Goal: Use online tool/utility: Utilize a website feature to perform a specific function

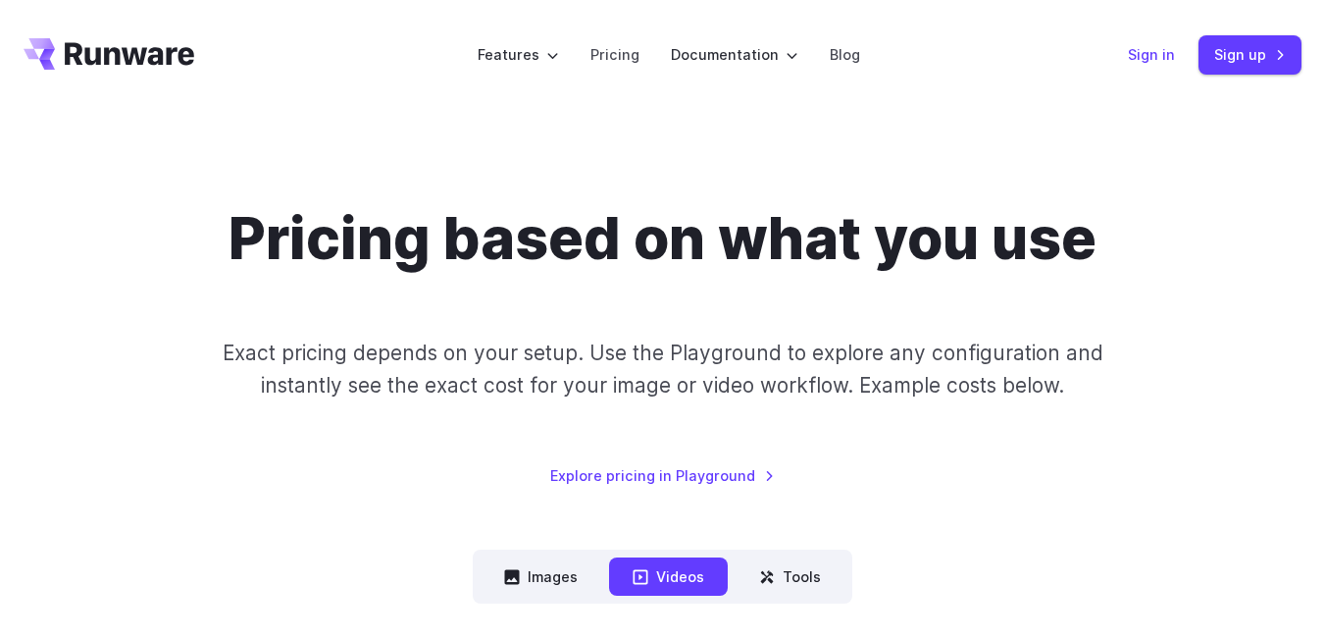
click at [1135, 57] on link "Sign in" at bounding box center [1151, 54] width 47 height 23
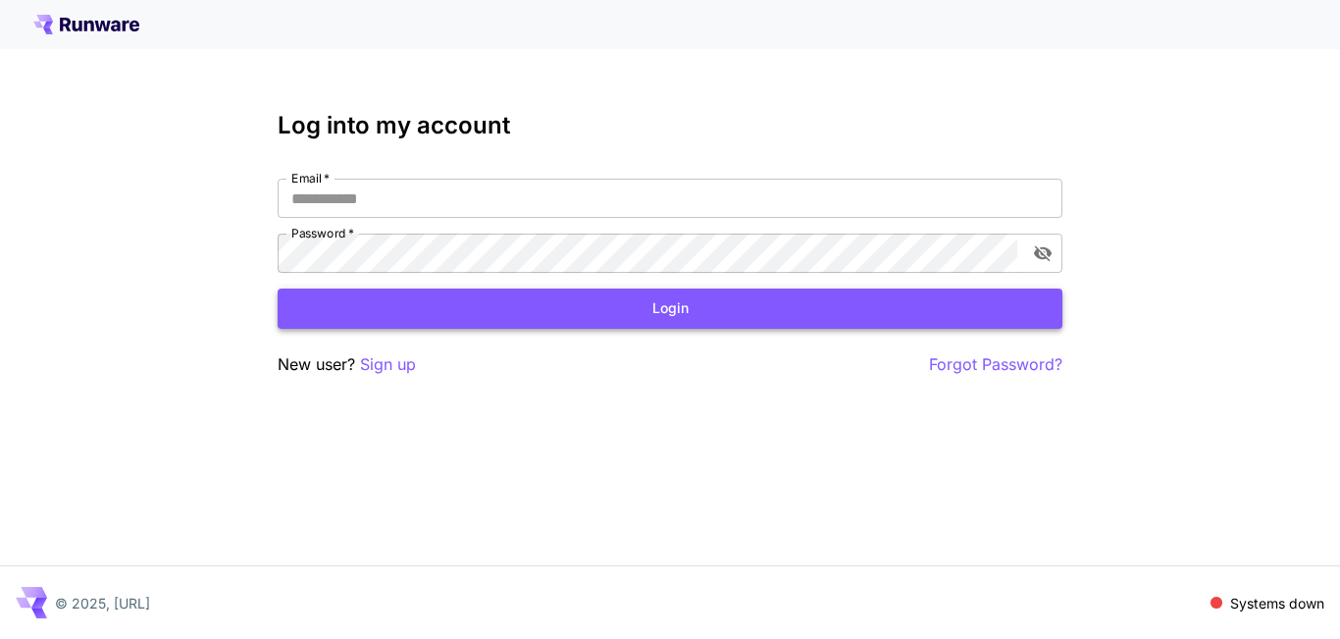
type input "**********"
click at [642, 307] on button "Login" at bounding box center [670, 308] width 785 height 40
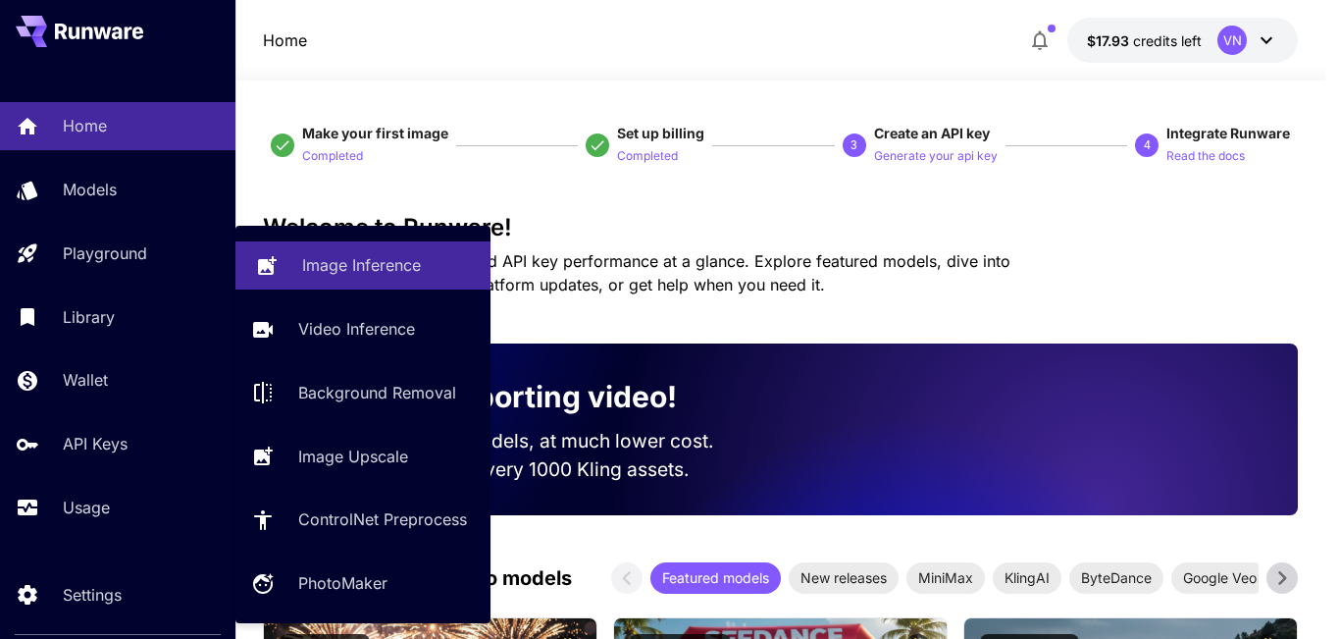
click at [317, 262] on p "Image Inference" at bounding box center [361, 265] width 119 height 24
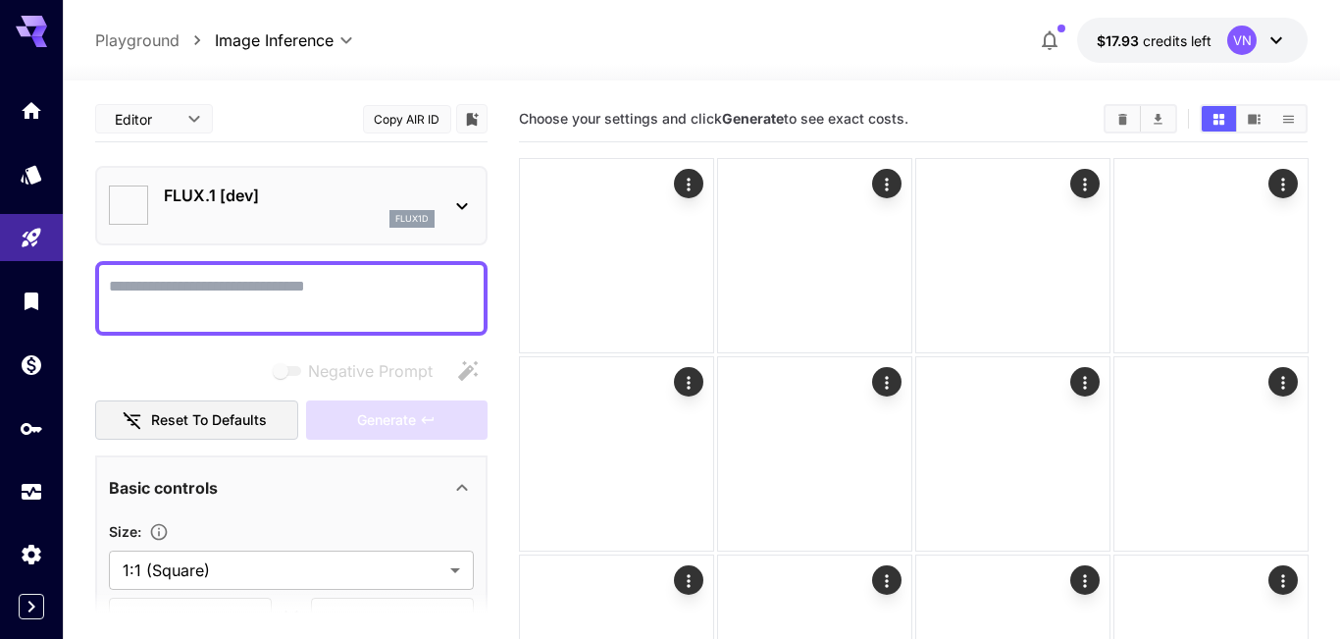
type input "**********"
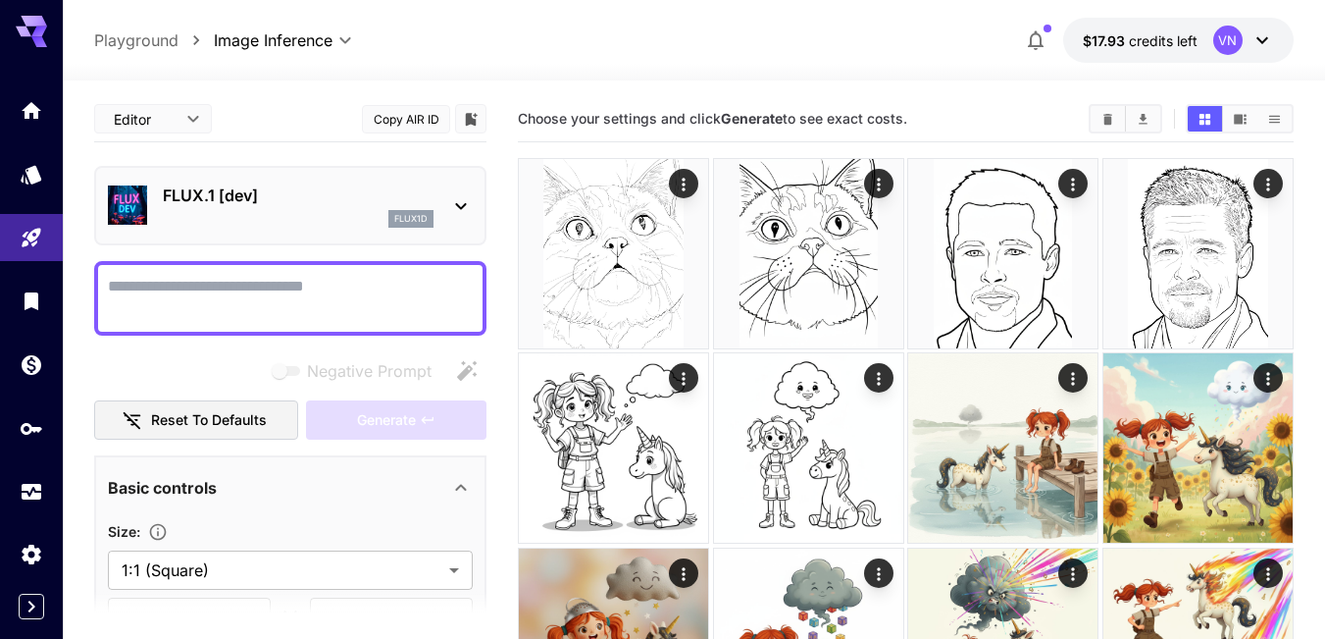
click at [461, 199] on icon at bounding box center [461, 206] width 24 height 24
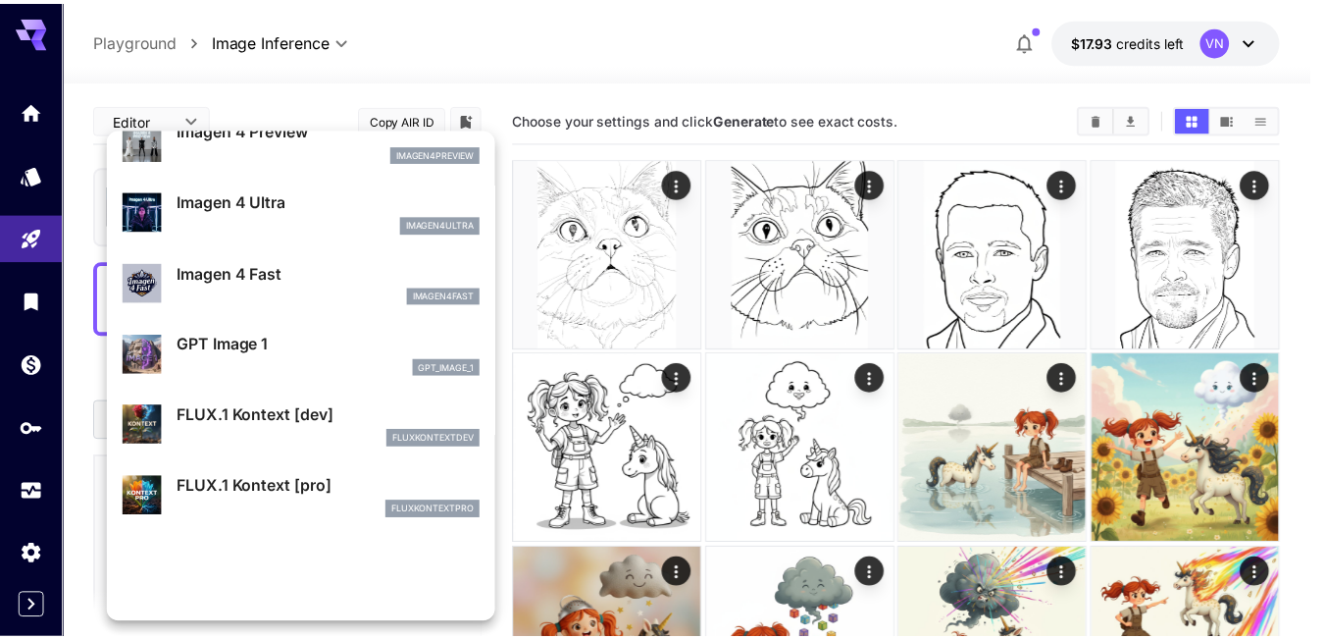
scroll to position [982, 0]
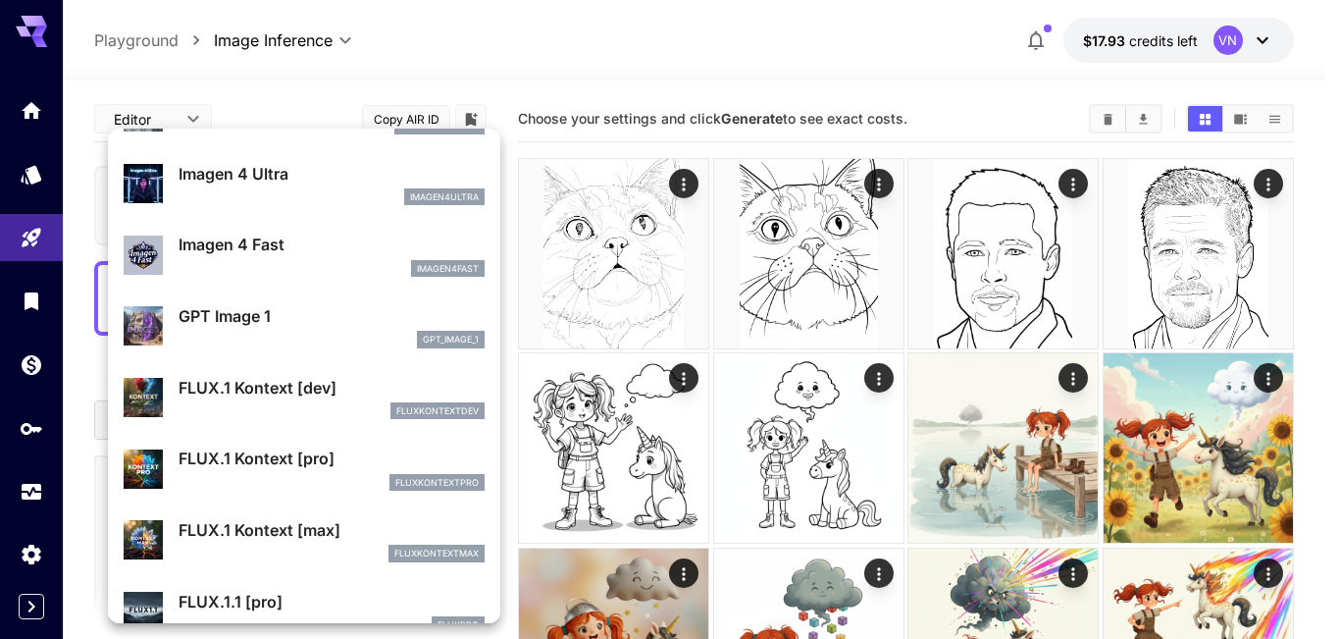
click at [1197, 459] on div at bounding box center [670, 319] width 1340 height 639
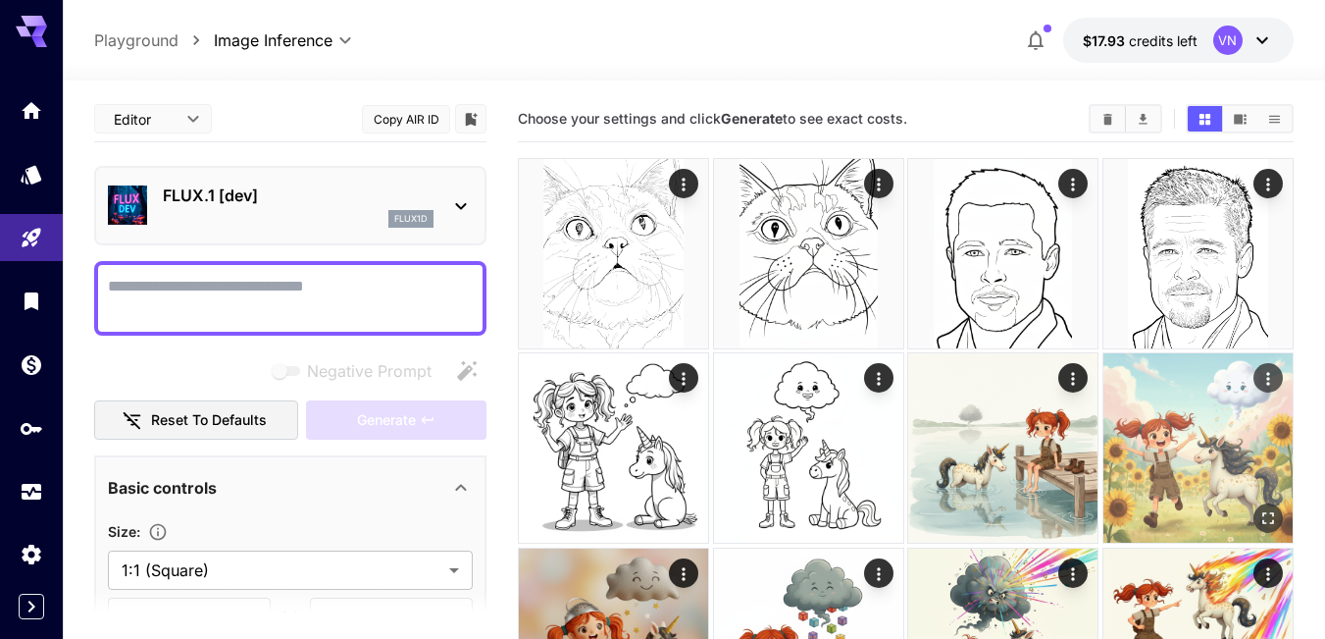
click at [1170, 462] on img at bounding box center [1198, 447] width 189 height 189
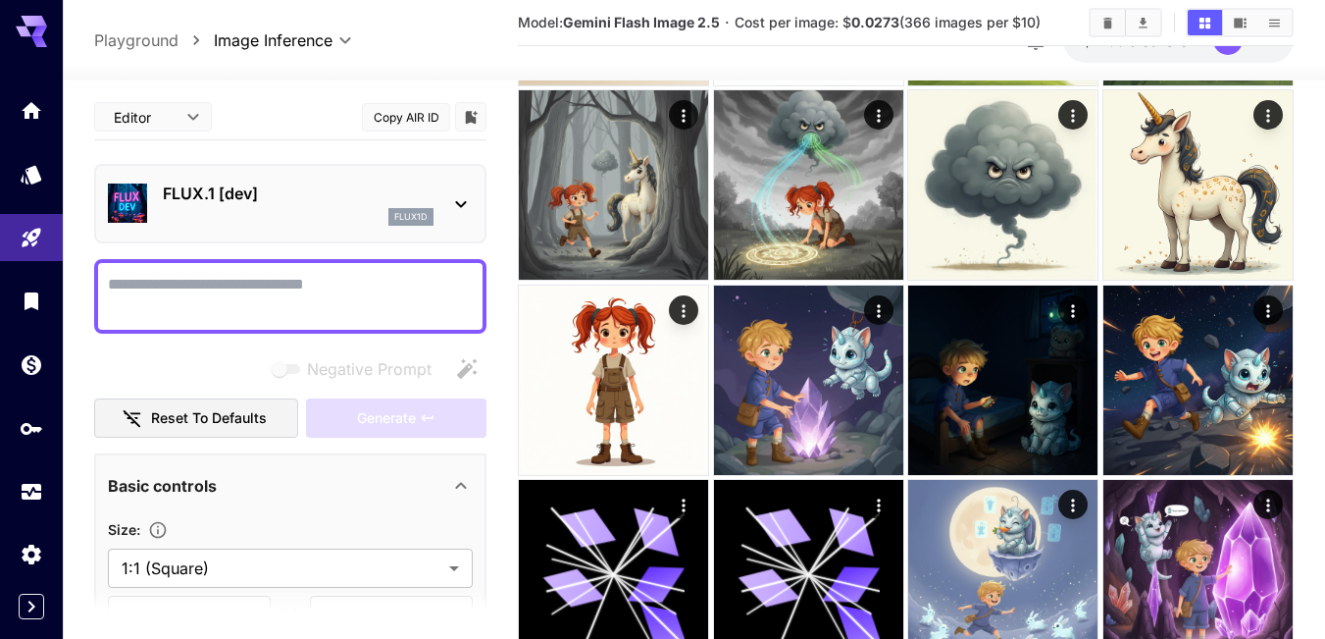
scroll to position [687, 0]
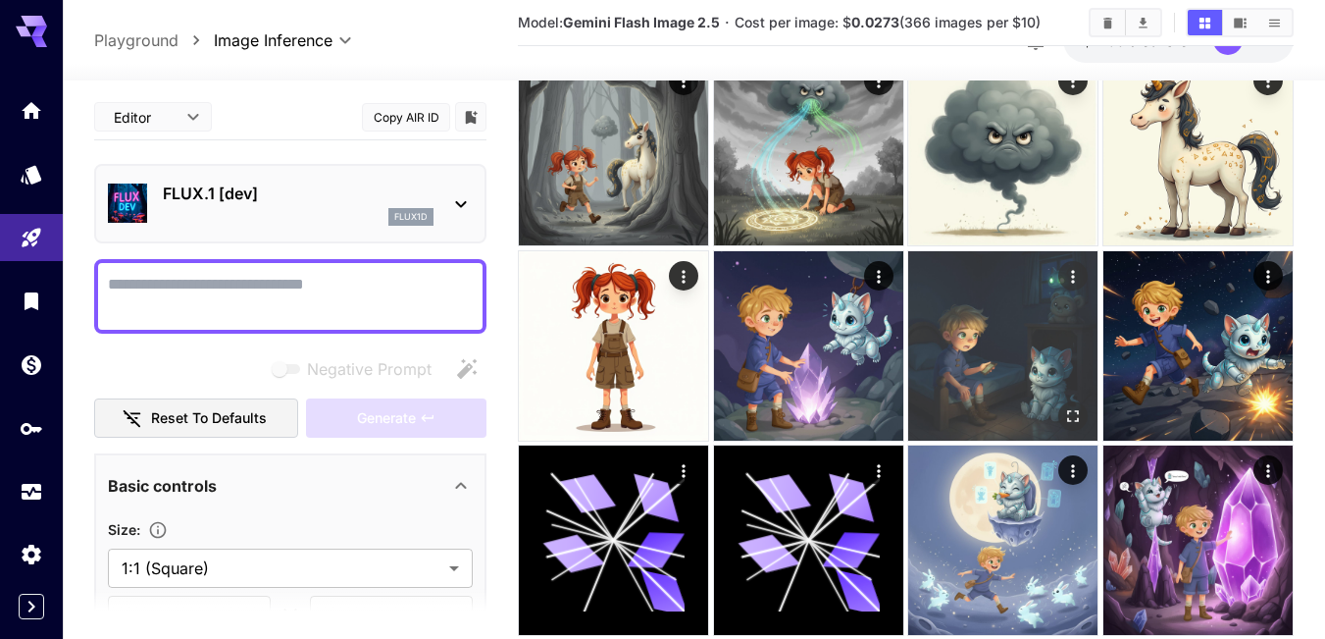
click at [1010, 358] on img at bounding box center [1002, 345] width 189 height 189
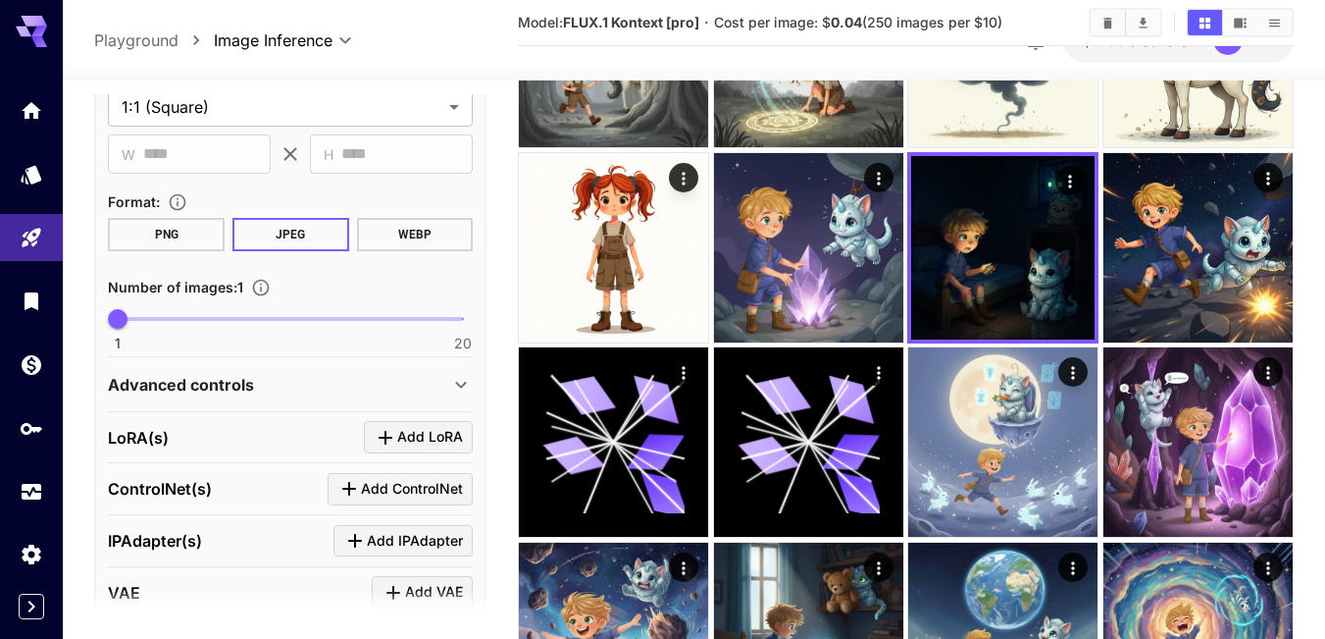
scroll to position [460, 0]
click at [249, 384] on p "Advanced controls" at bounding box center [181, 386] width 146 height 24
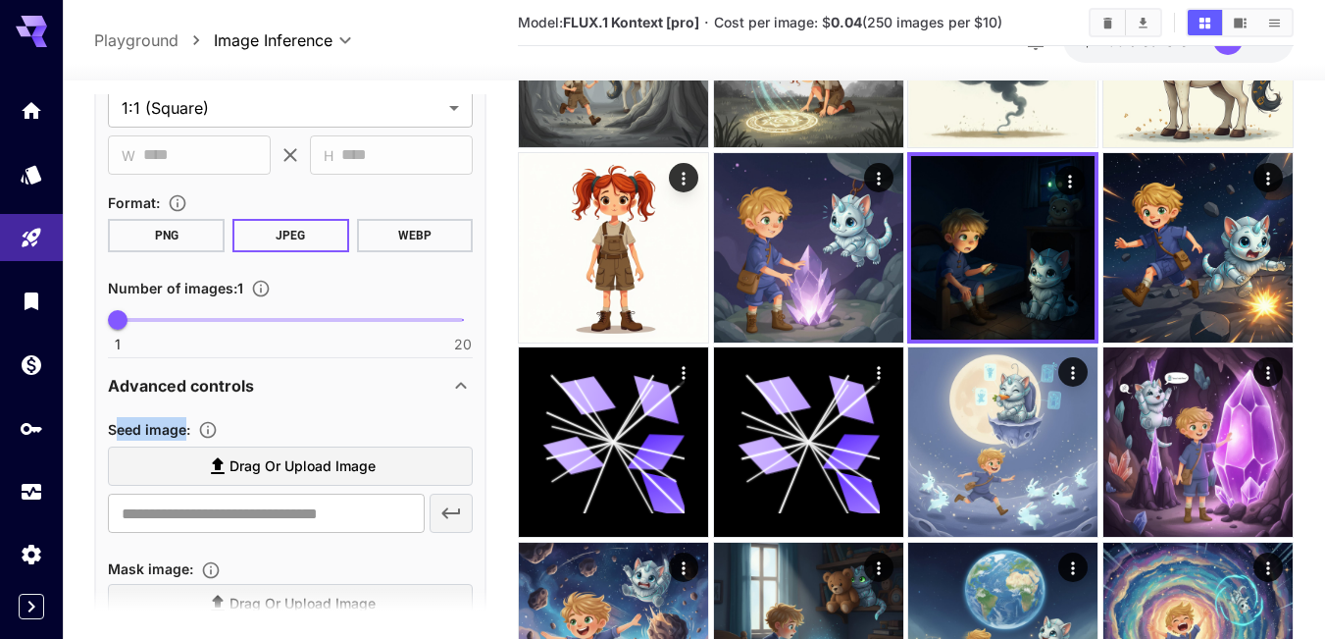
drag, startPoint x: 113, startPoint y: 433, endPoint x: 184, endPoint y: 430, distance: 71.7
click at [184, 430] on span "Seed image :" at bounding box center [149, 429] width 82 height 17
click at [136, 429] on span "Seed image :" at bounding box center [149, 429] width 82 height 17
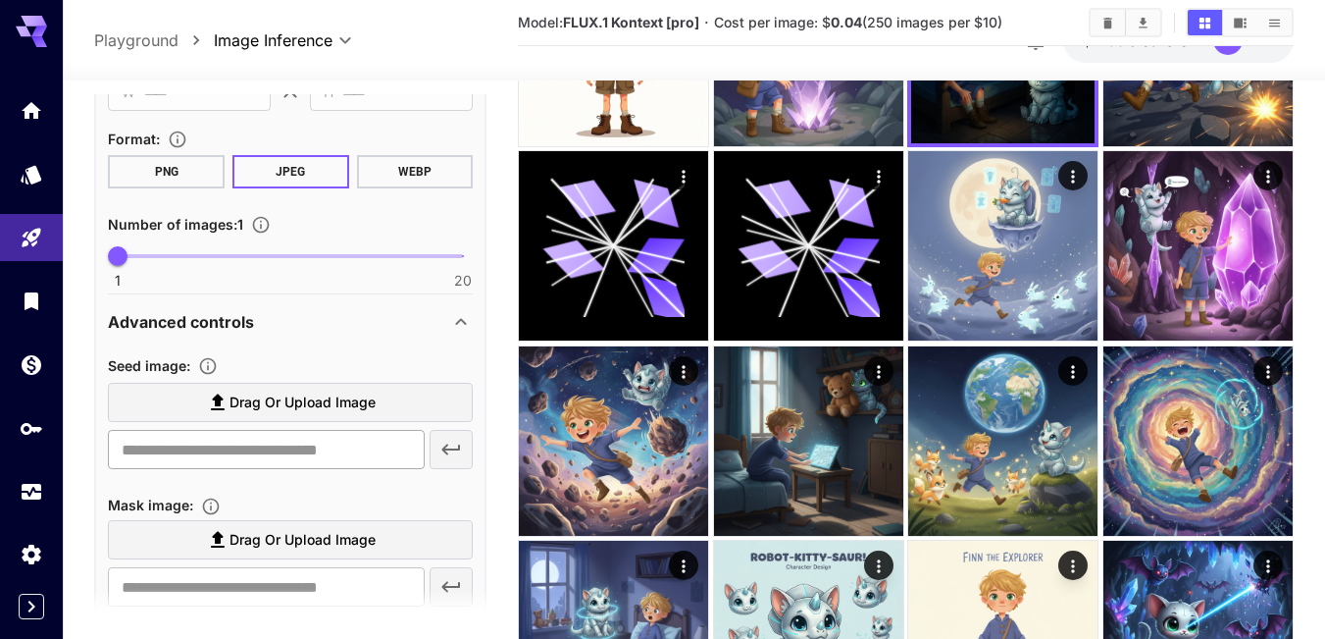
scroll to position [656, 0]
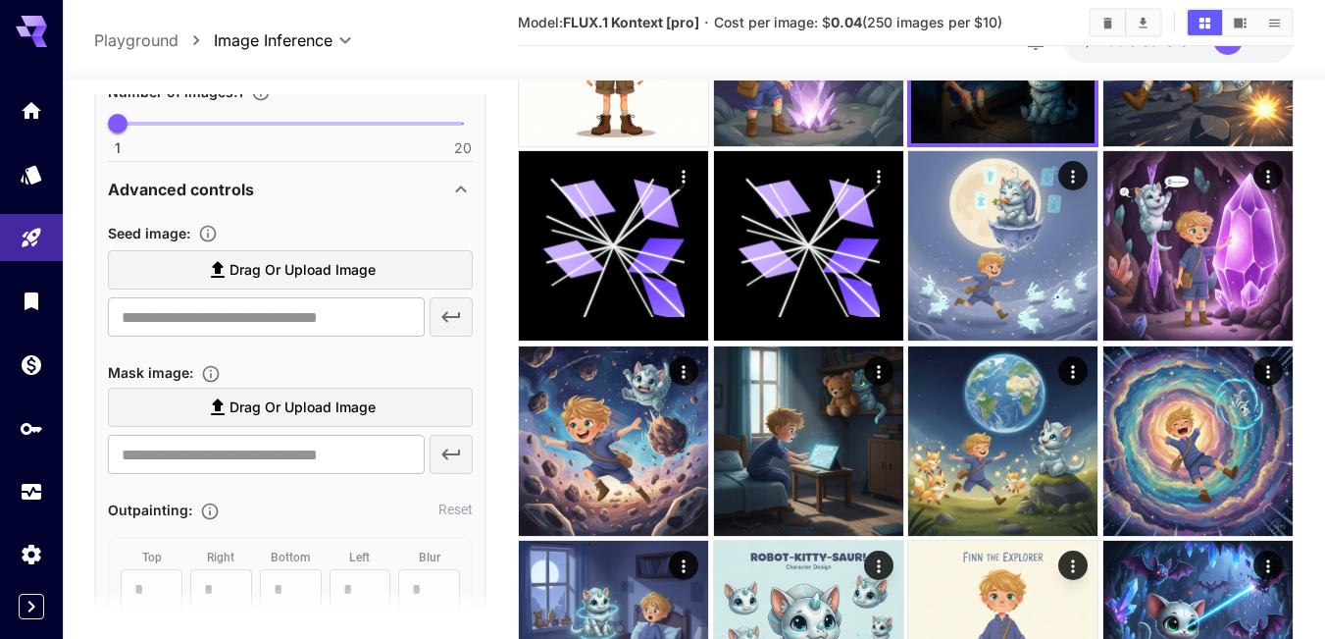
click at [187, 184] on p "Advanced controls" at bounding box center [181, 190] width 146 height 24
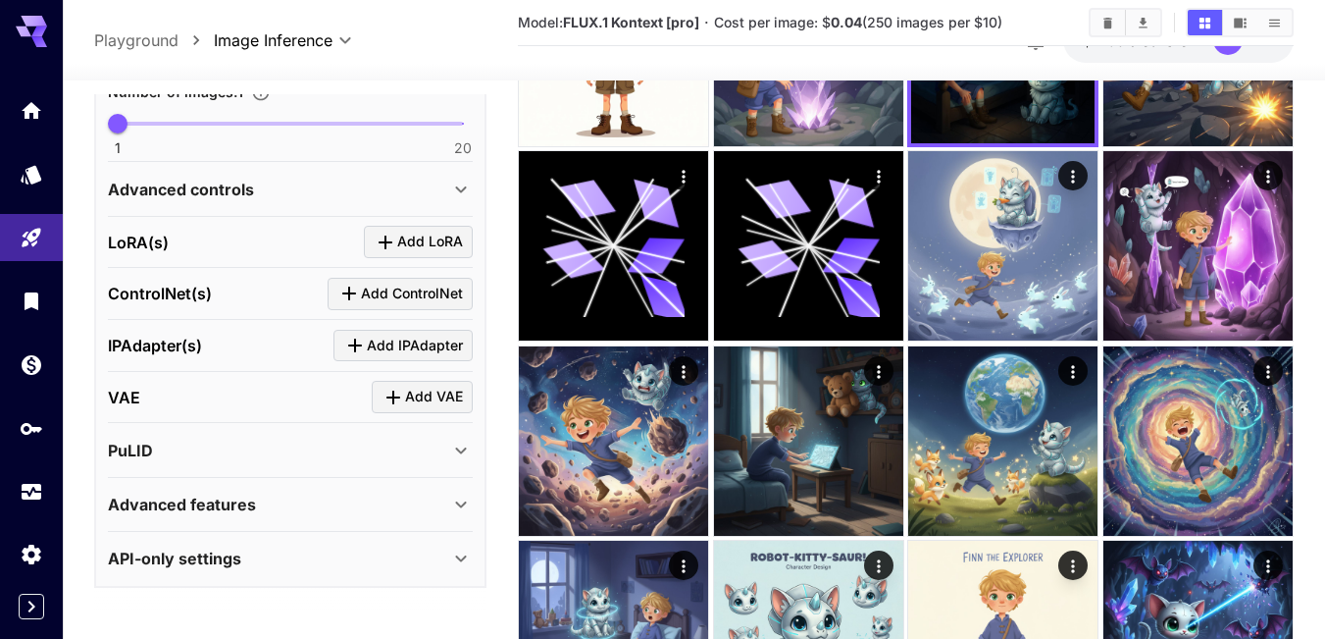
scroll to position [1275, 0]
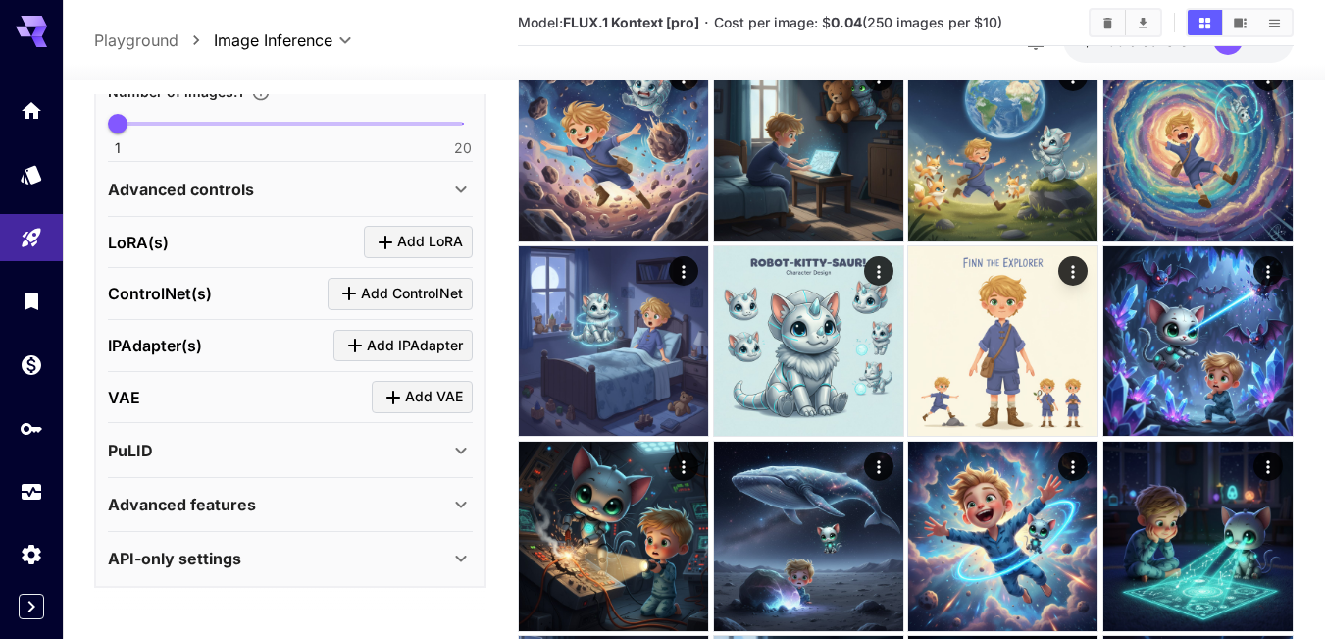
click at [271, 505] on div "Advanced features" at bounding box center [278, 504] width 341 height 24
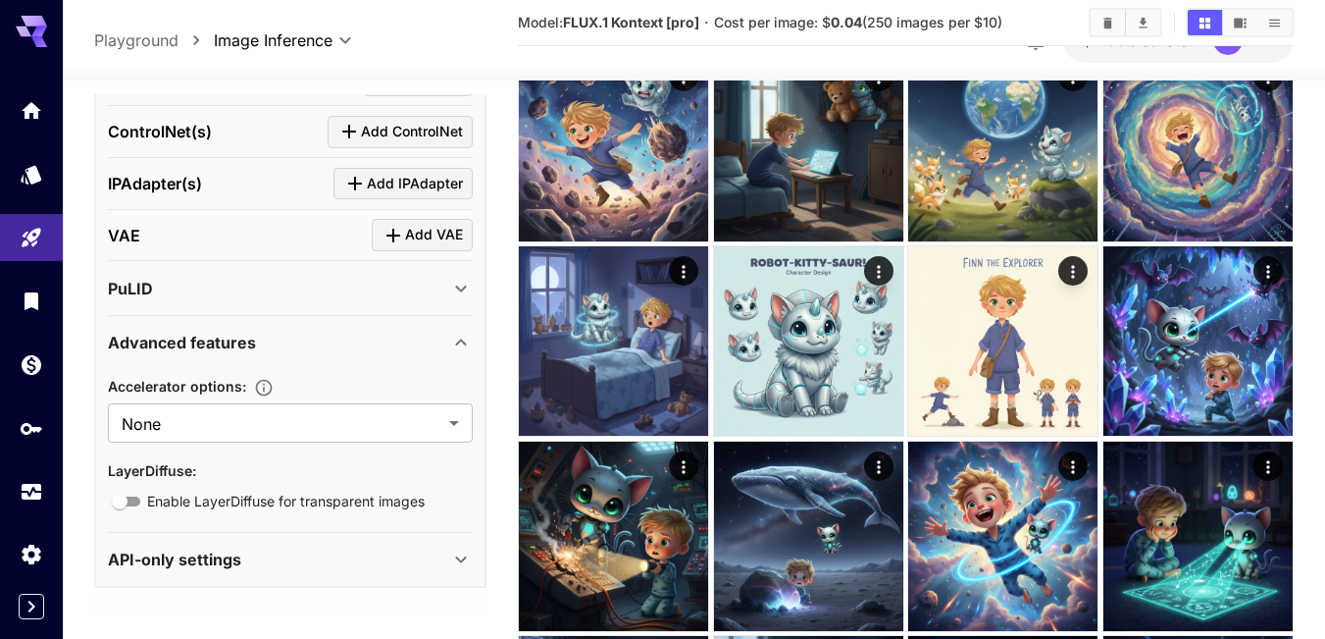
click at [253, 334] on p "Advanced features" at bounding box center [182, 343] width 148 height 24
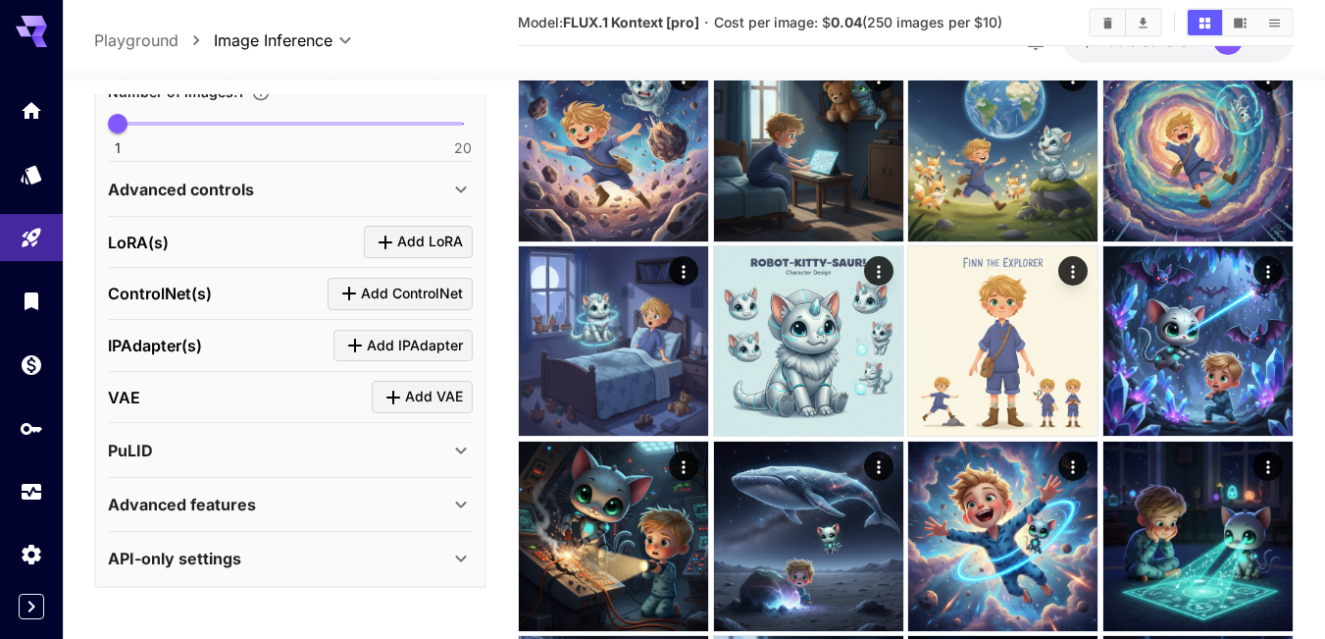
scroll to position [656, 0]
click at [216, 452] on div "PuLID" at bounding box center [278, 450] width 341 height 24
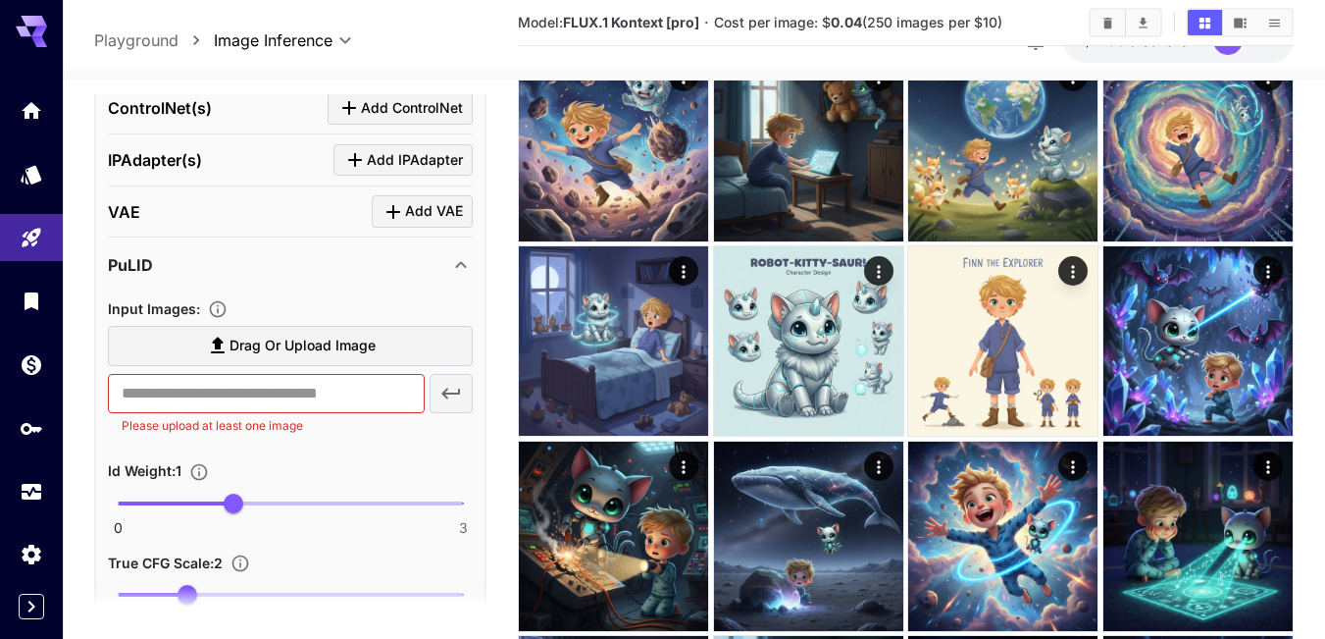
scroll to position [852, 0]
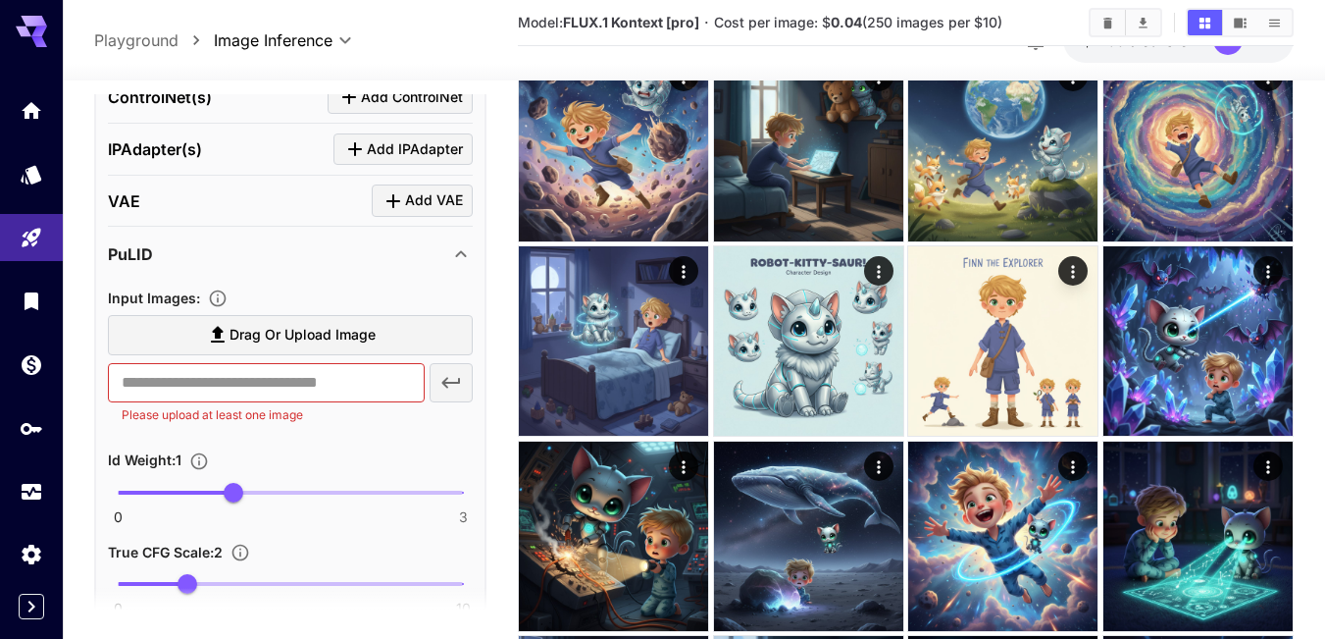
click at [157, 251] on div "PuLID" at bounding box center [278, 254] width 341 height 24
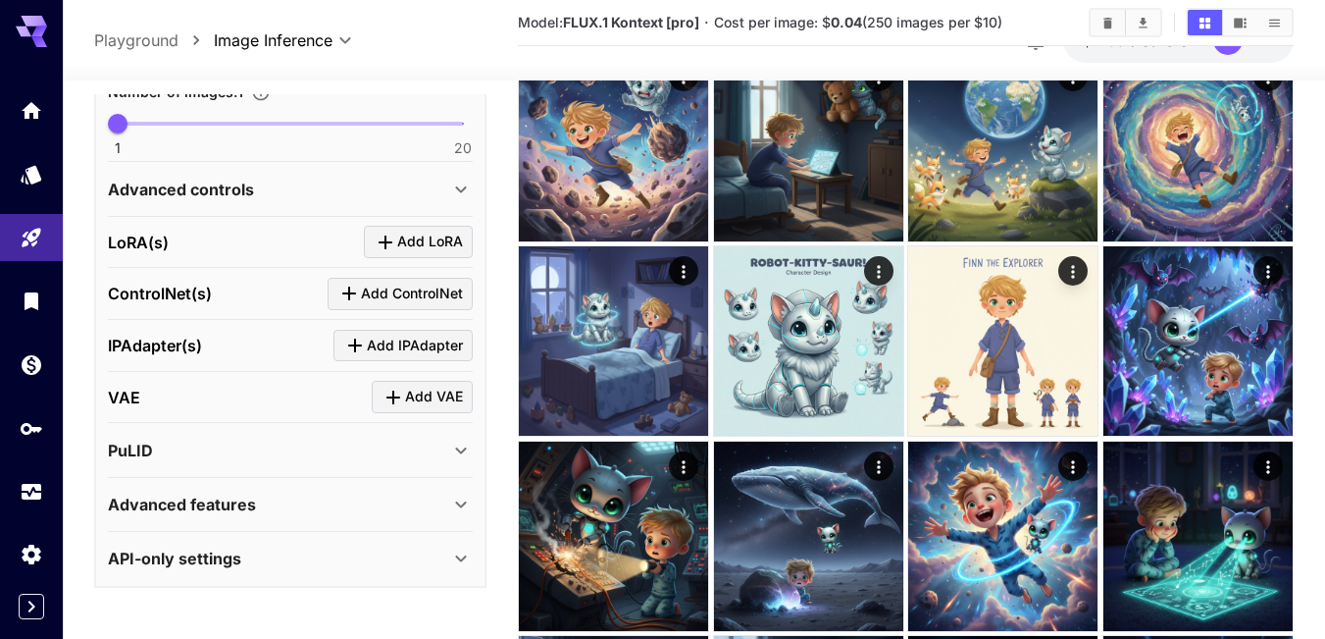
scroll to position [656, 0]
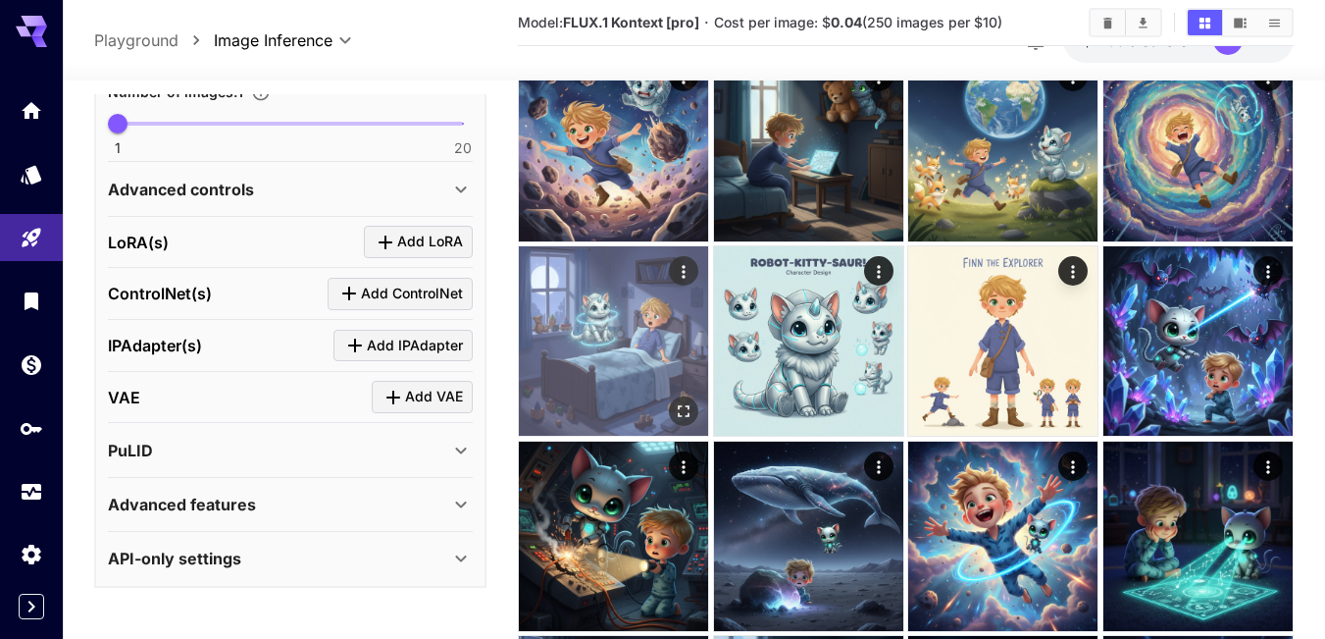
click at [618, 340] on img at bounding box center [613, 340] width 189 height 189
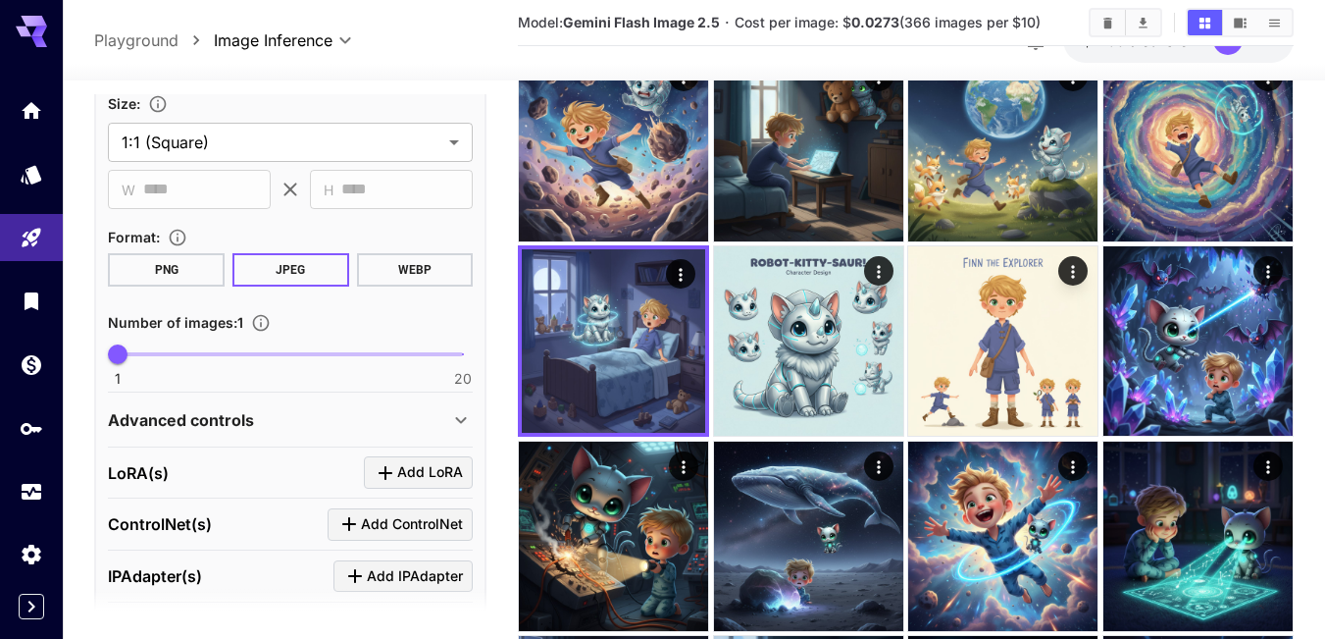
scroll to position [362, 0]
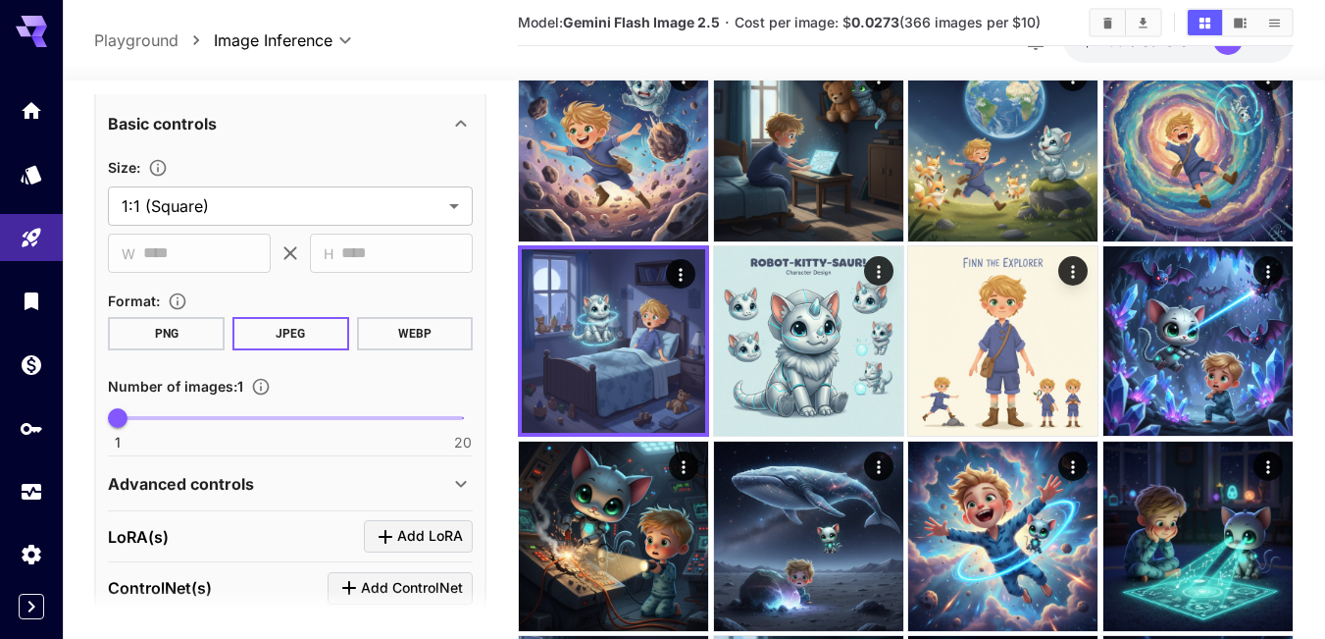
click at [251, 470] on div "Advanced controls" at bounding box center [290, 483] width 365 height 47
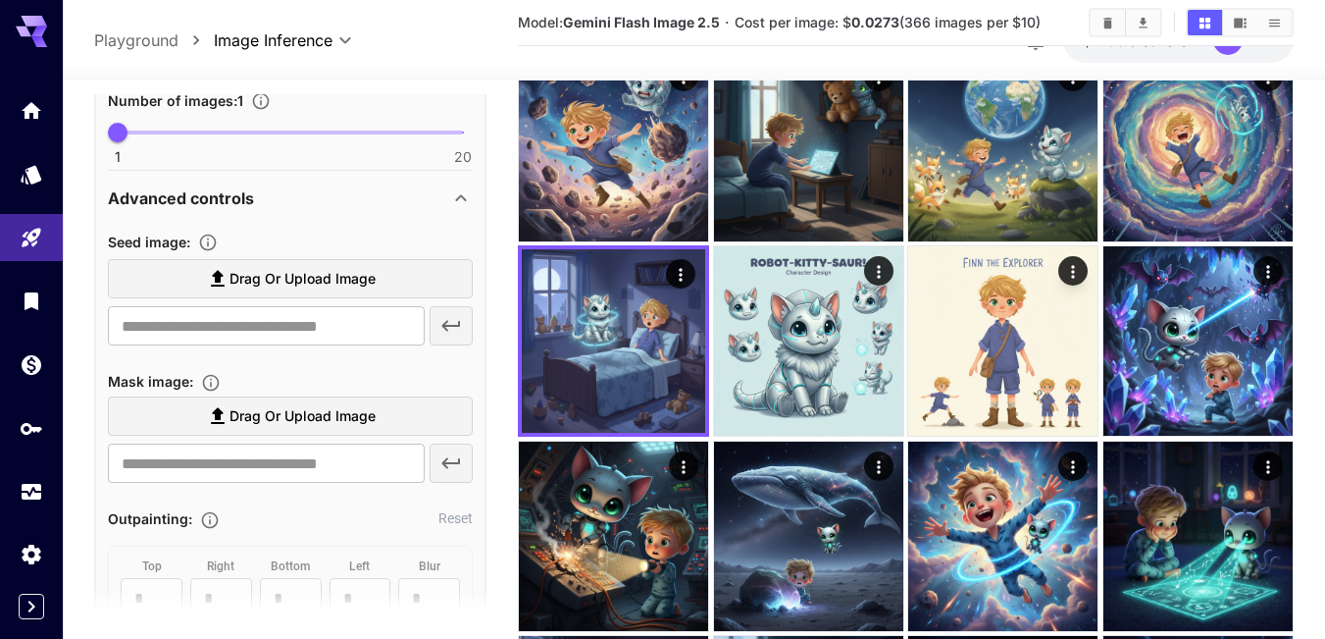
scroll to position [656, 0]
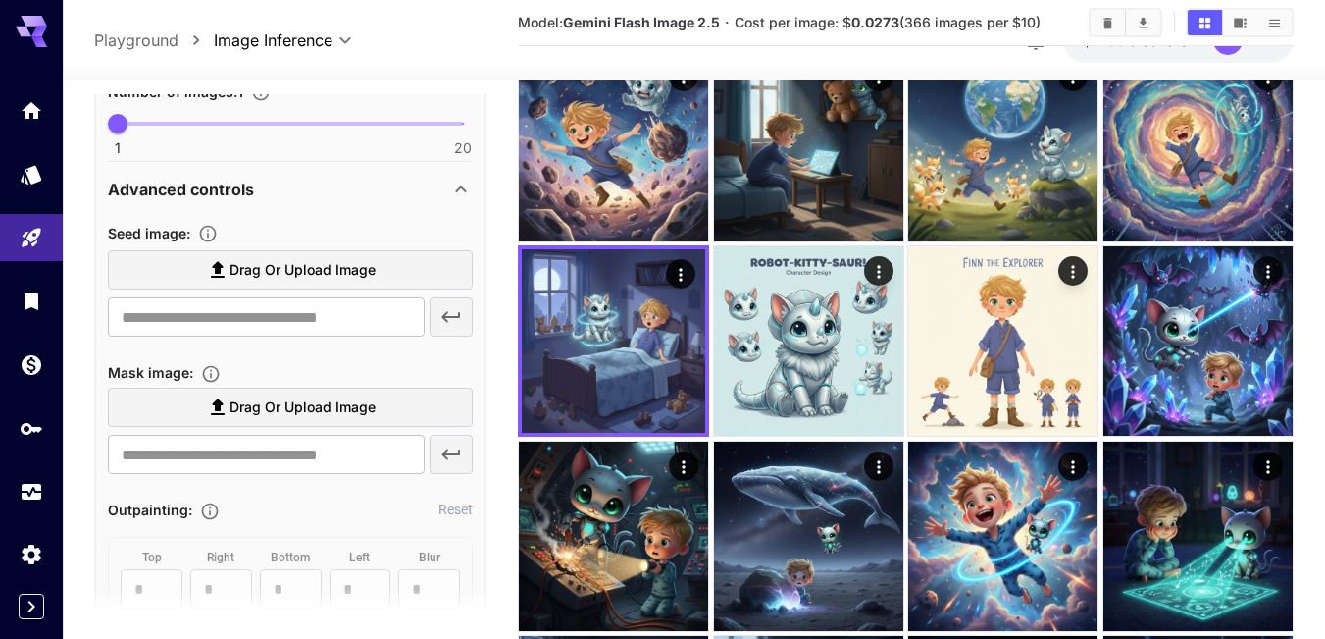
click at [189, 186] on p "Advanced controls" at bounding box center [181, 190] width 146 height 24
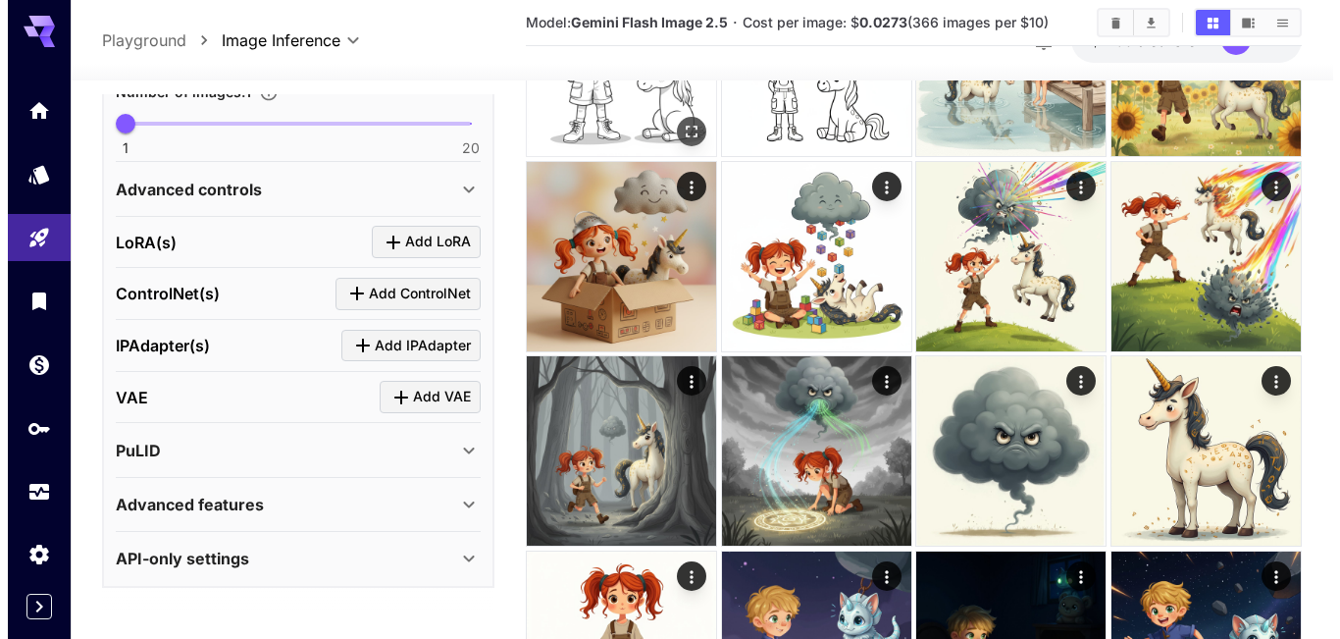
scroll to position [392, 0]
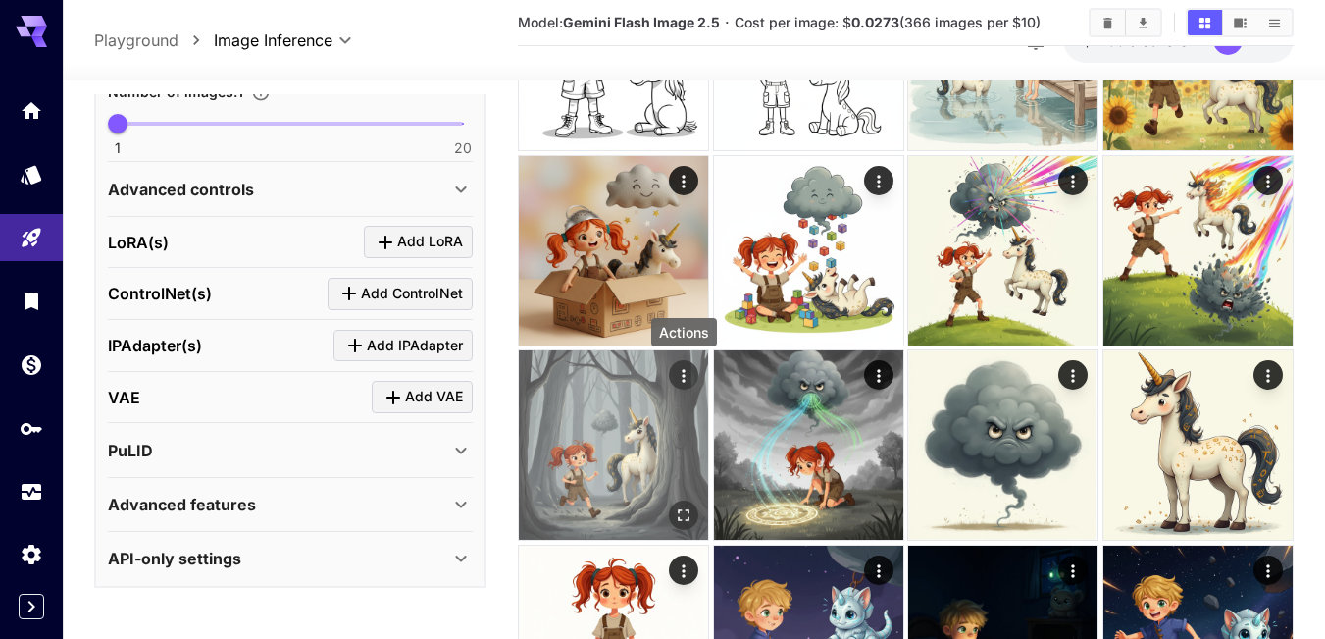
click at [682, 371] on icon "Actions" at bounding box center [684, 376] width 20 height 20
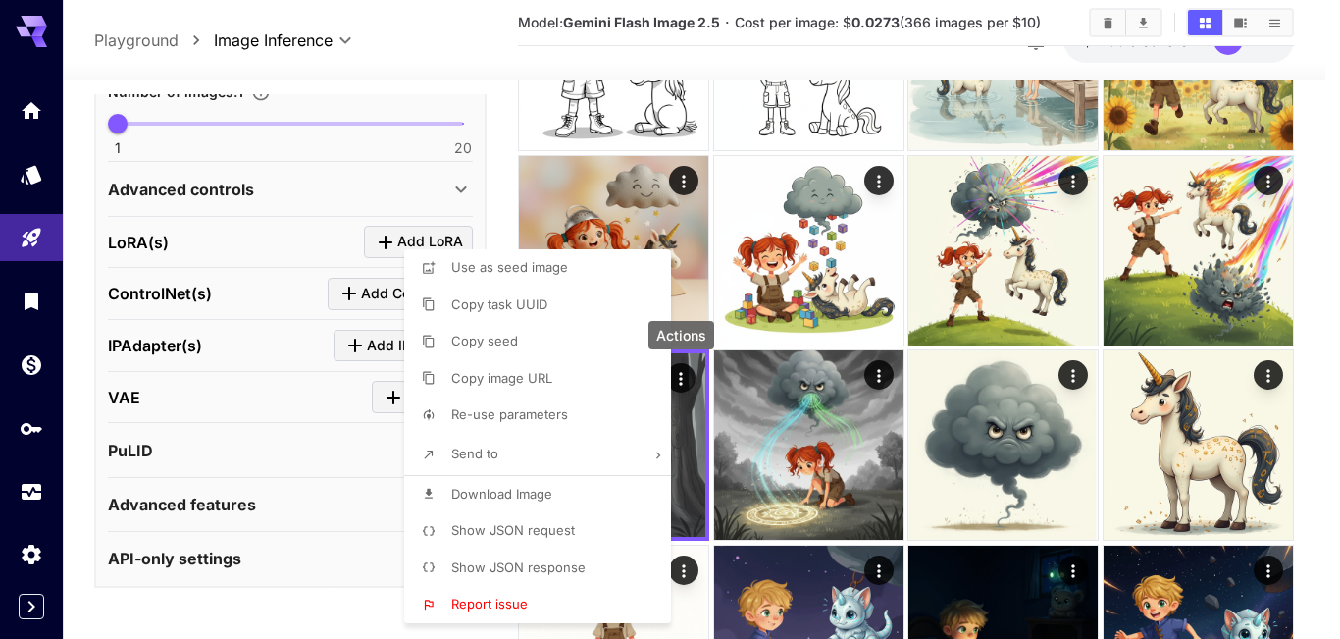
click at [532, 526] on span "Show JSON request" at bounding box center [513, 530] width 124 height 16
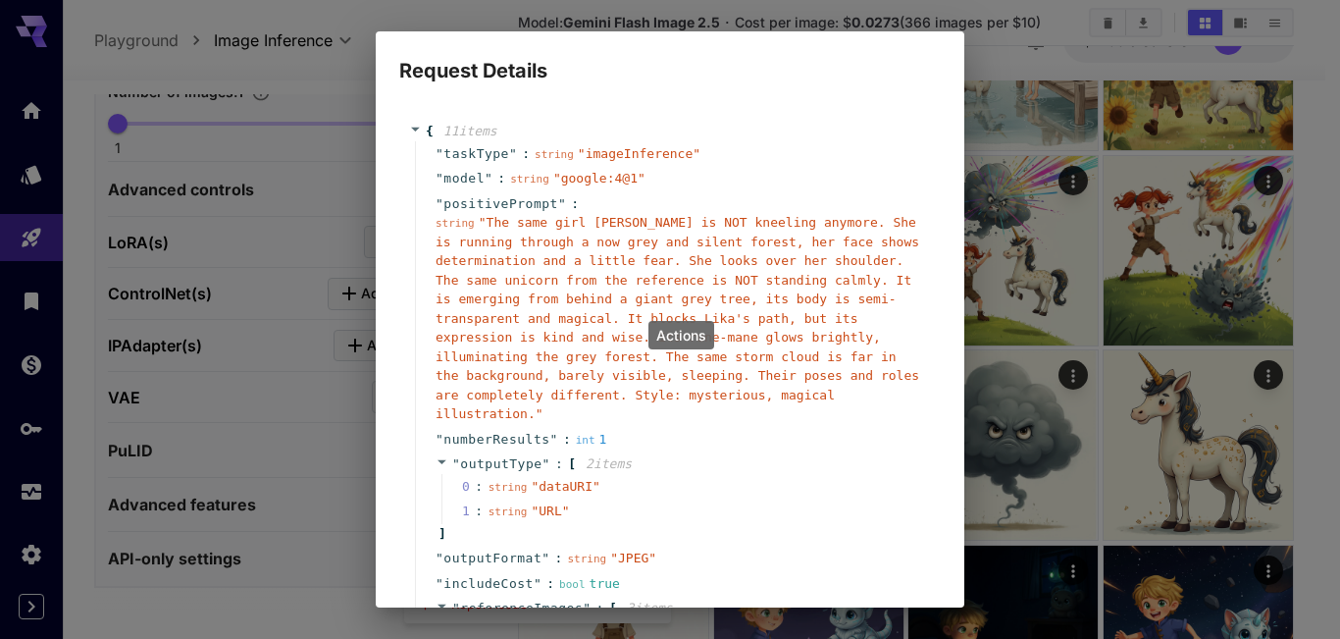
click at [539, 325] on span "" The same girl Lika is NOT kneeling anymore. She is running through a now grey…" at bounding box center [678, 318] width 484 height 206
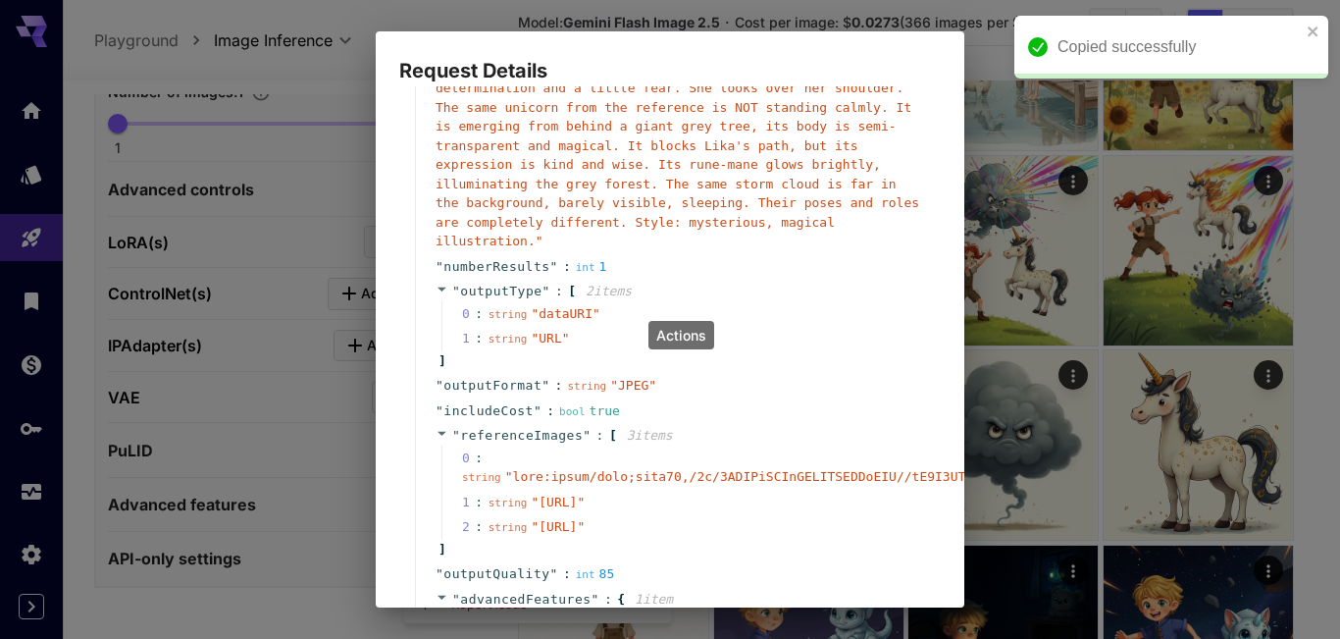
scroll to position [196, 0]
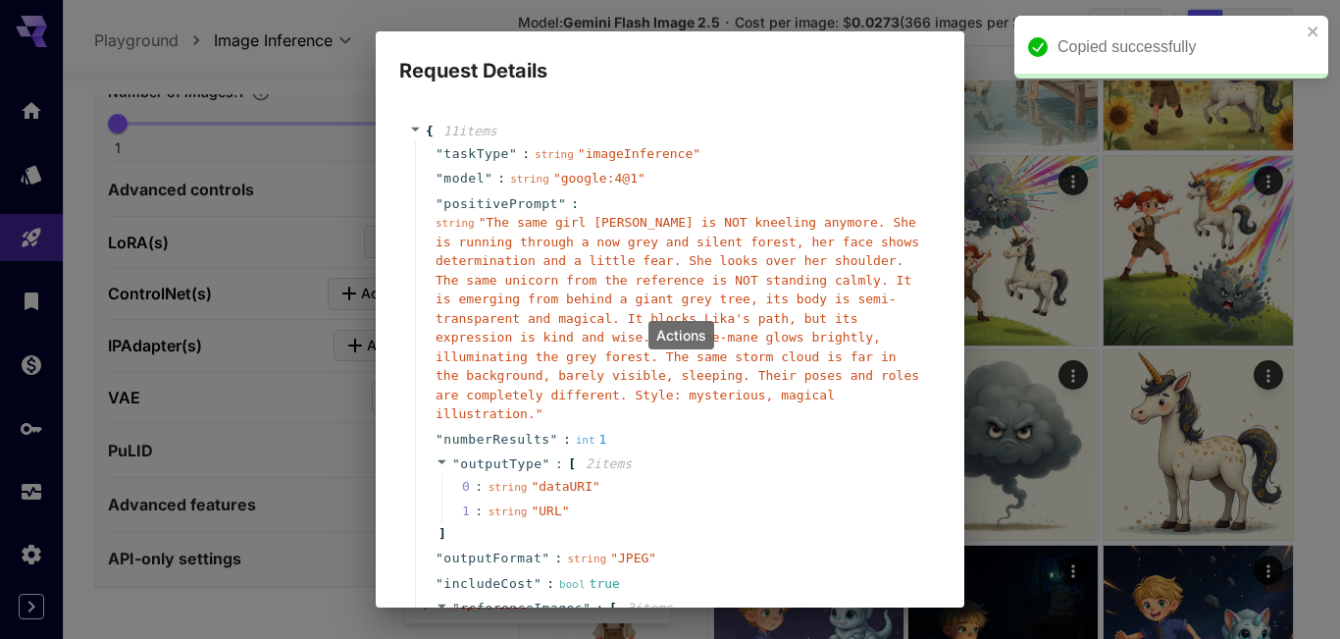
scroll to position [196, 0]
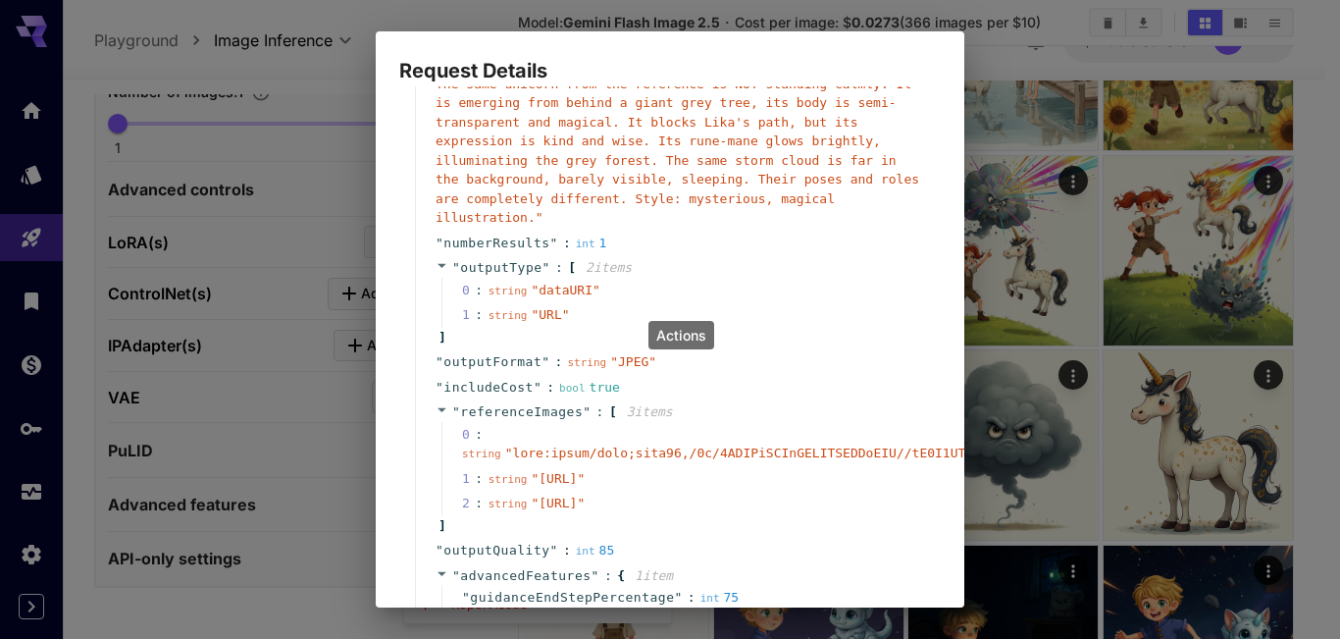
click at [440, 408] on icon at bounding box center [442, 410] width 9 height 4
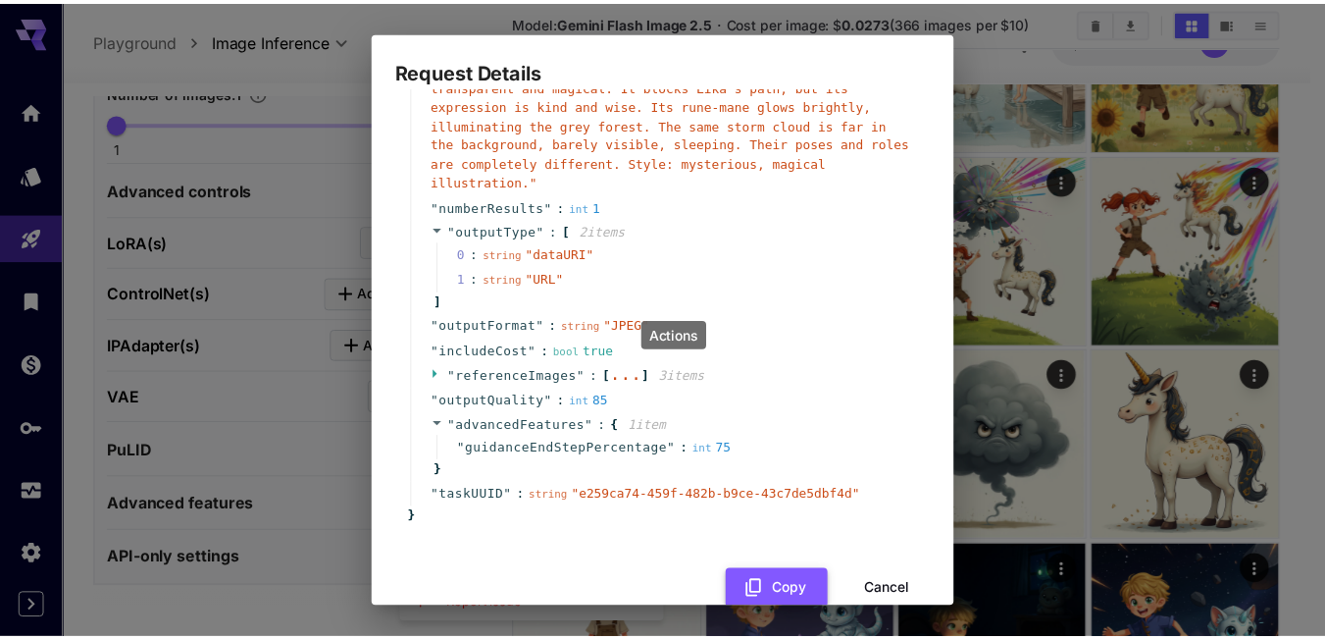
scroll to position [251, 0]
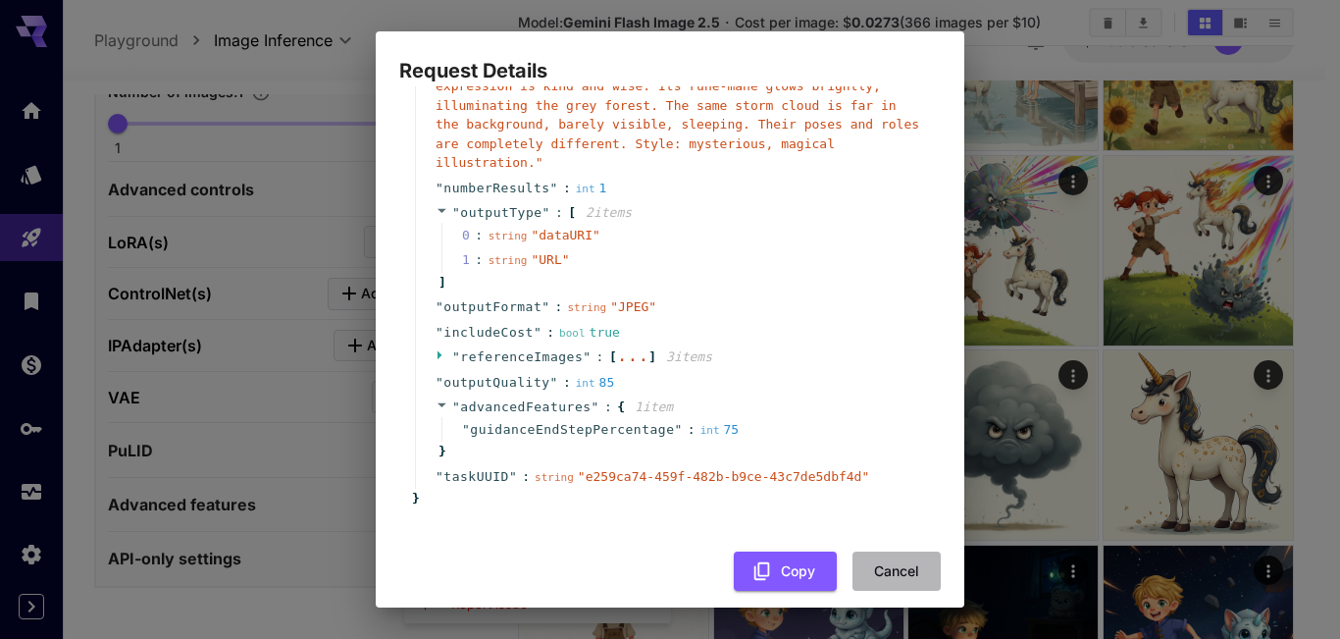
click at [881, 555] on button "Cancel" at bounding box center [896, 571] width 88 height 40
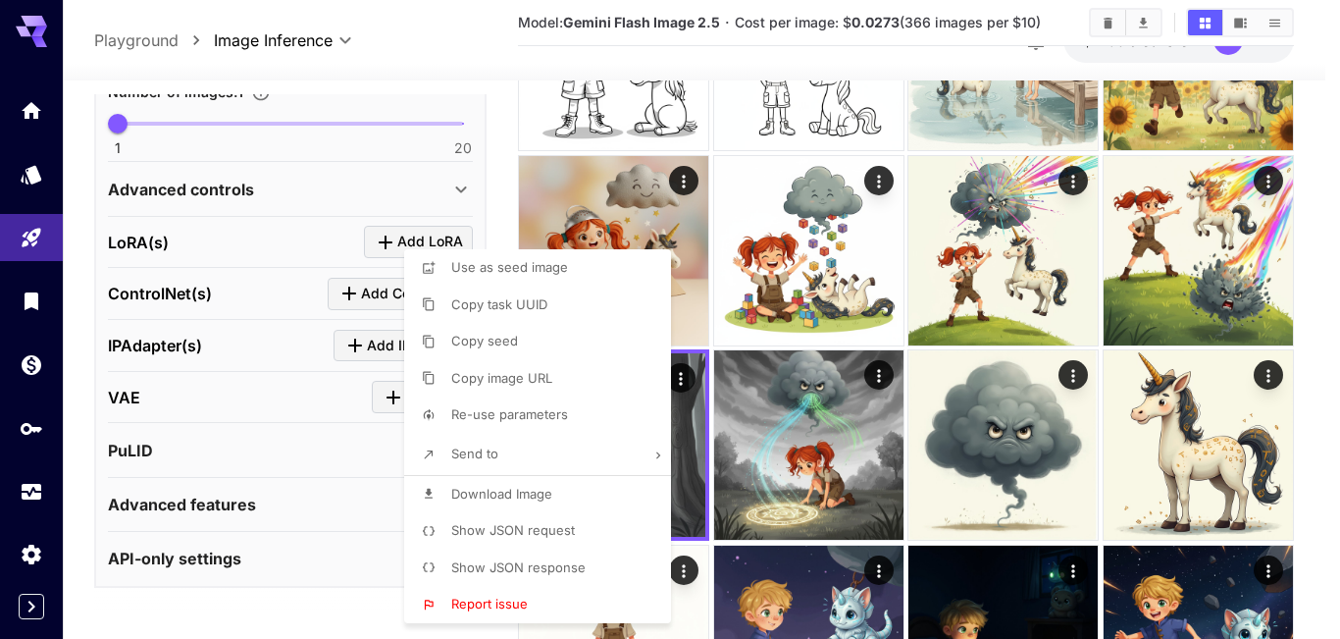
click at [267, 189] on div at bounding box center [670, 319] width 1340 height 639
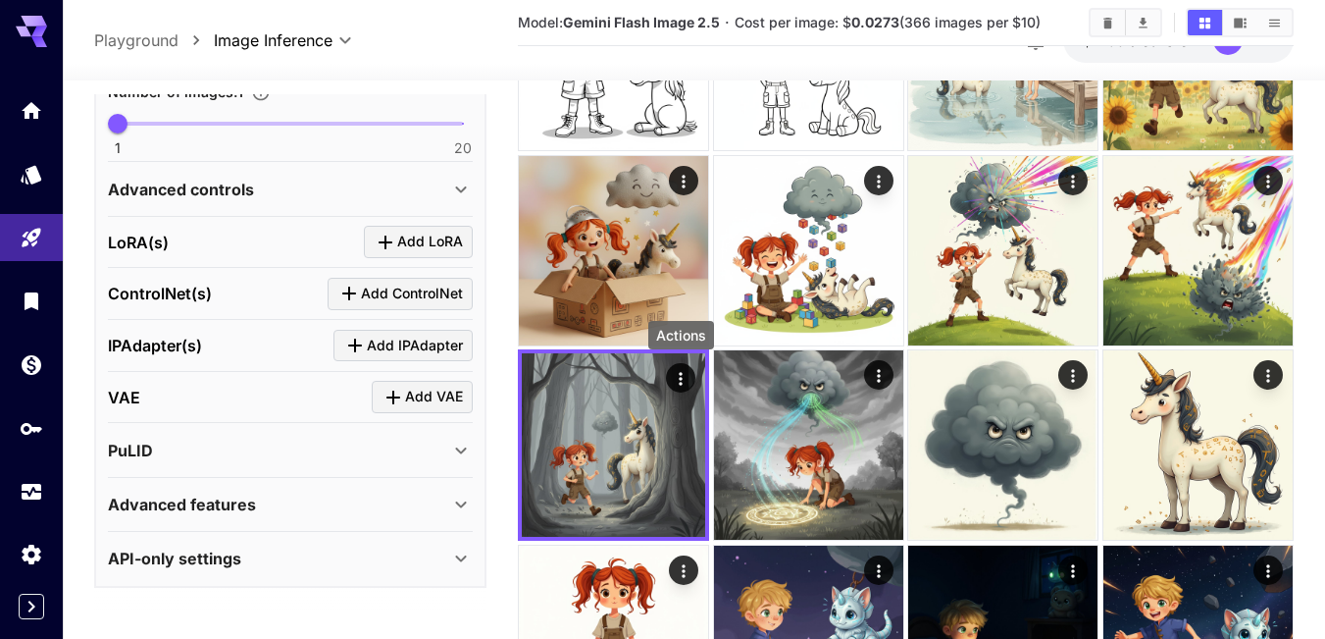
click at [232, 196] on p "Advanced controls" at bounding box center [181, 190] width 146 height 24
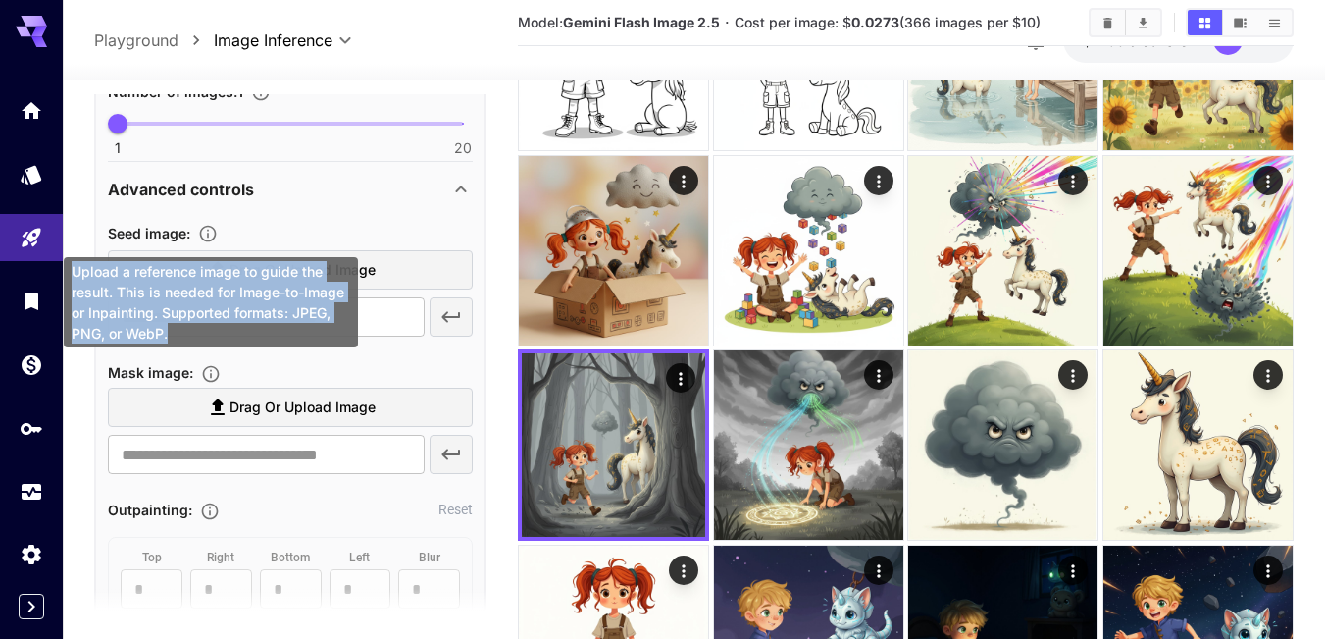
drag, startPoint x: 178, startPoint y: 333, endPoint x: 74, endPoint y: 265, distance: 124.1
click at [74, 265] on div "Upload a reference image to guide the result. This is needed for Image-to-Image…" at bounding box center [211, 302] width 294 height 90
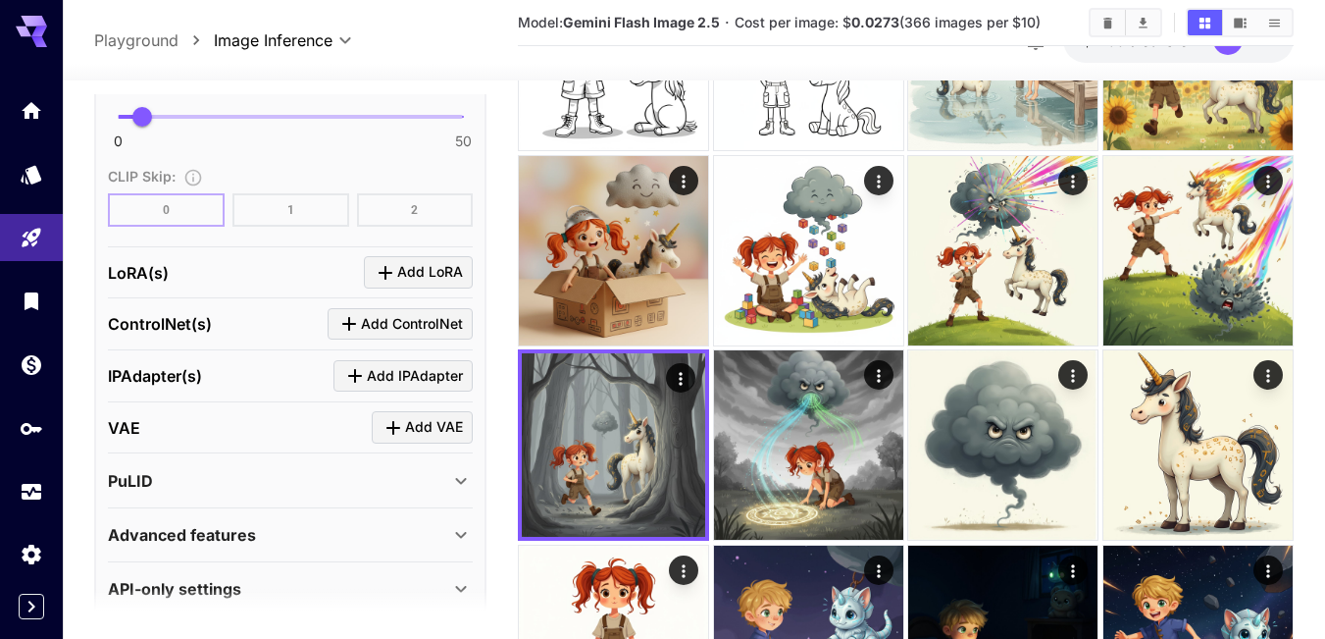
scroll to position [1629, 0]
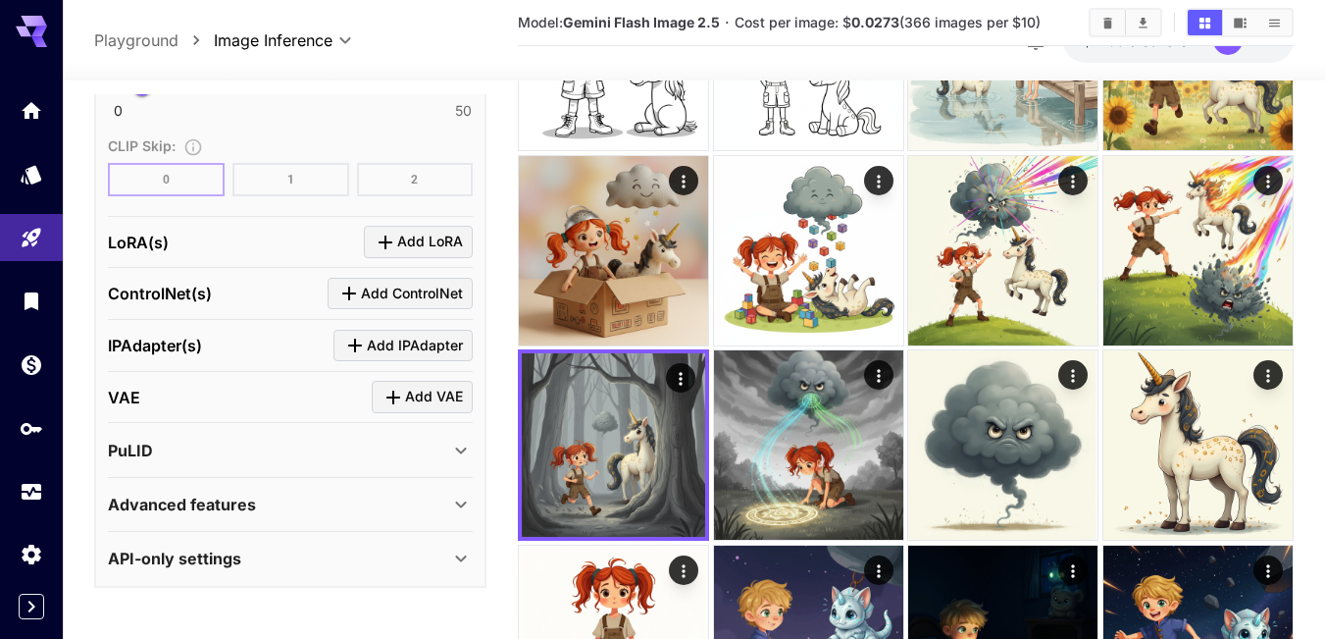
click at [183, 456] on div "PuLID" at bounding box center [278, 450] width 341 height 24
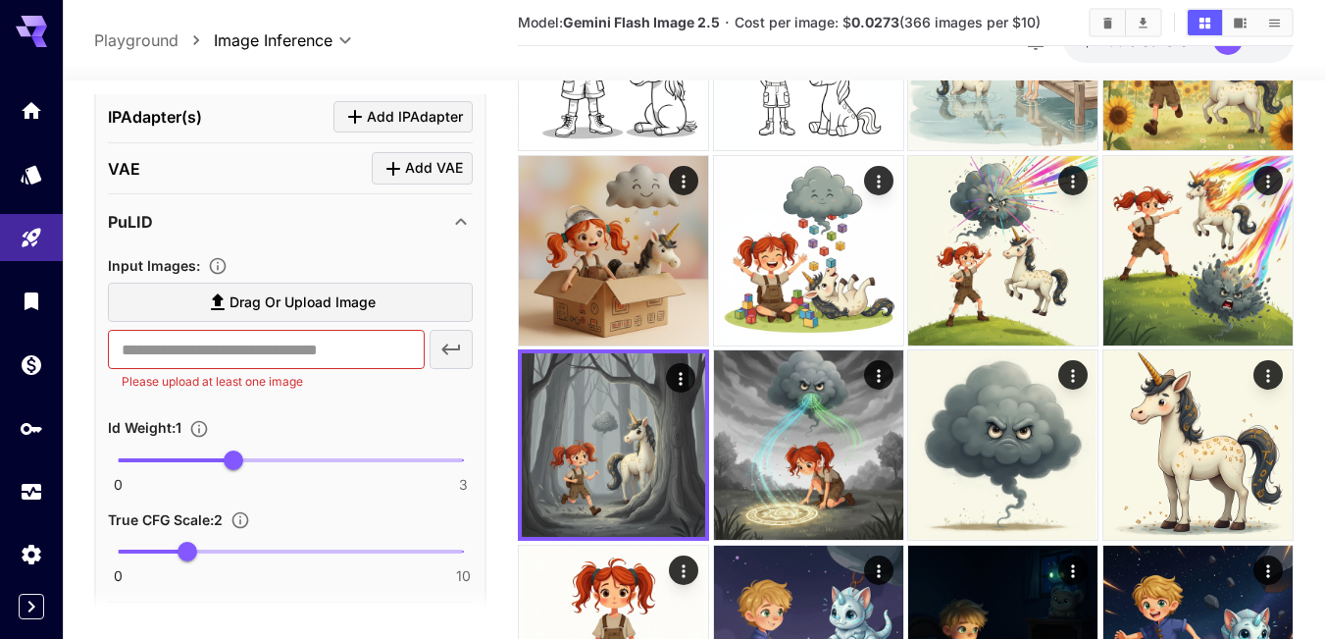
scroll to position [1924, 0]
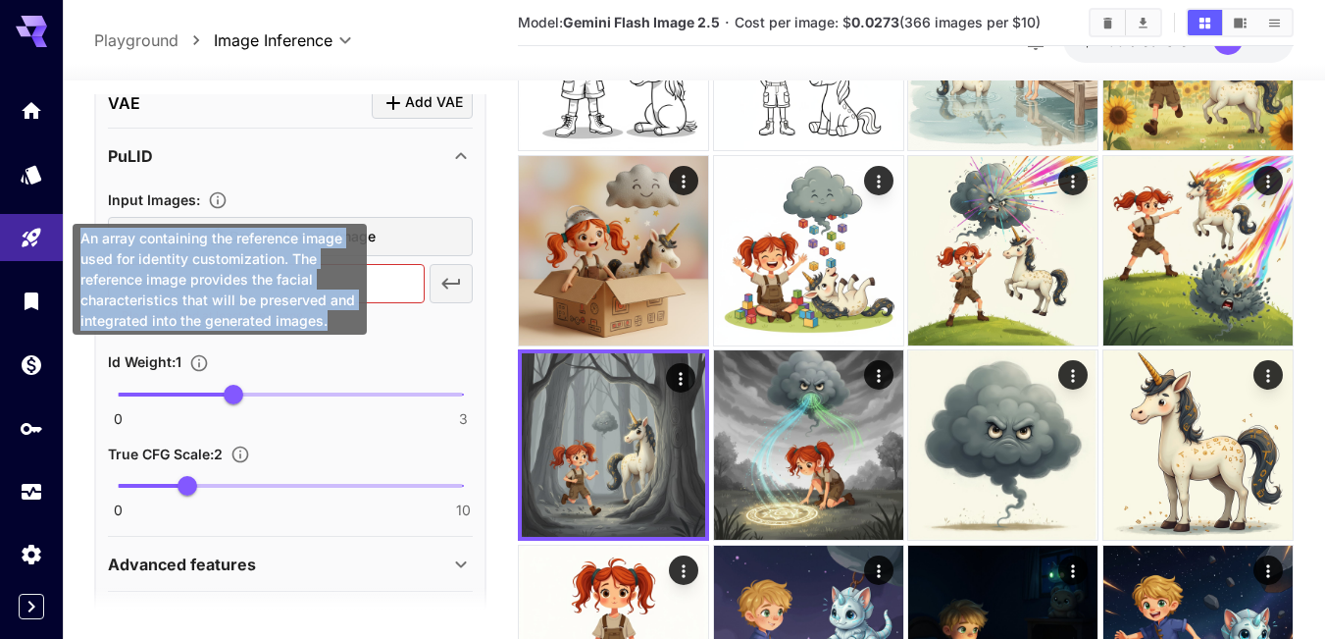
drag, startPoint x: 83, startPoint y: 237, endPoint x: 333, endPoint y: 320, distance: 262.4
click at [333, 320] on div "An array containing the reference image used for identity customization. The re…" at bounding box center [220, 279] width 294 height 111
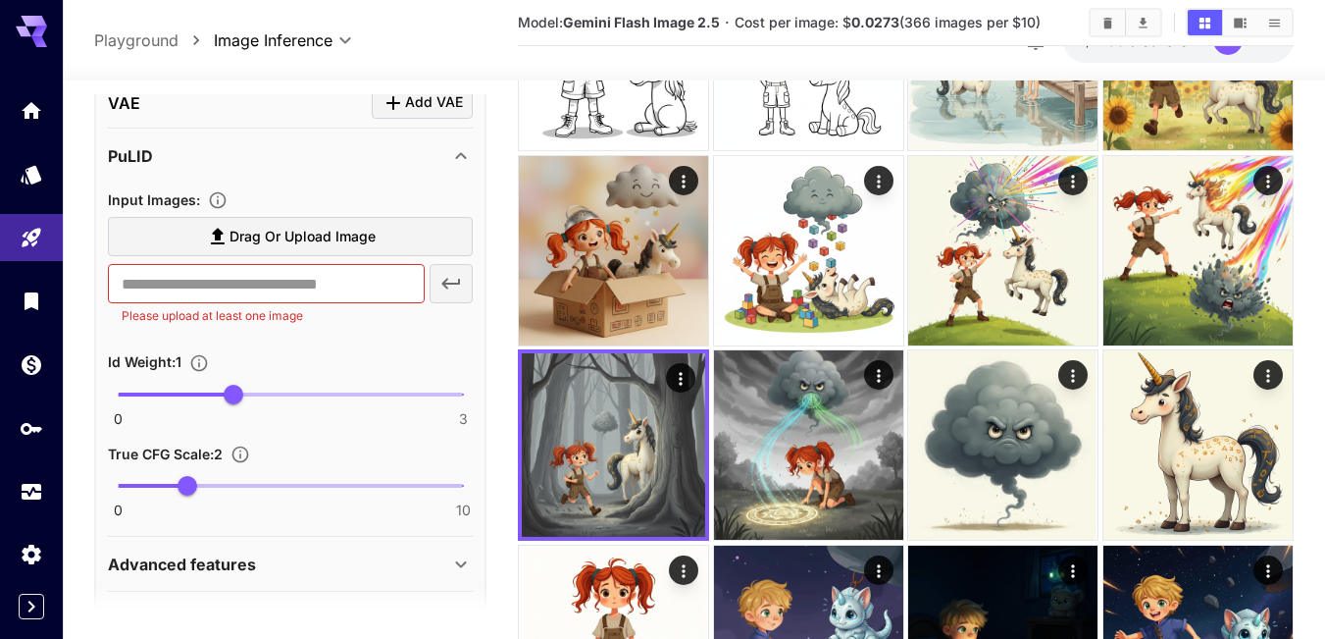
click at [298, 233] on span "Drag or upload image" at bounding box center [303, 237] width 146 height 25
click at [0, 0] on input "Drag or upload image" at bounding box center [0, 0] width 0 height 0
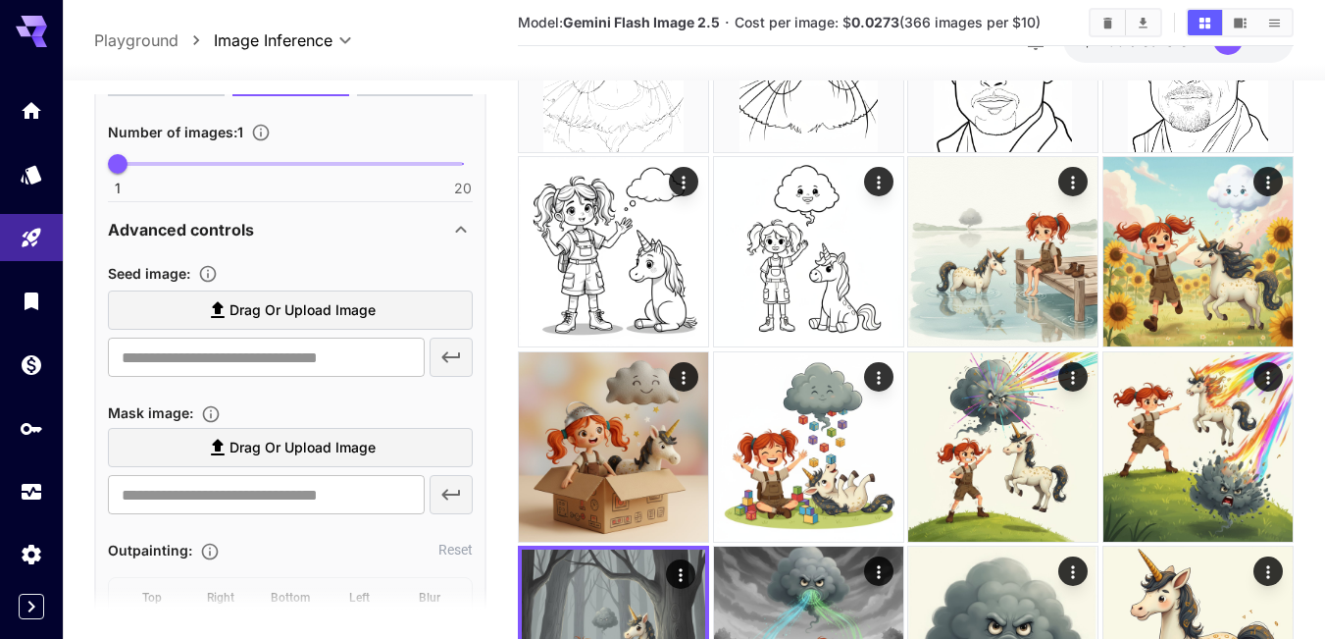
scroll to position [687, 0]
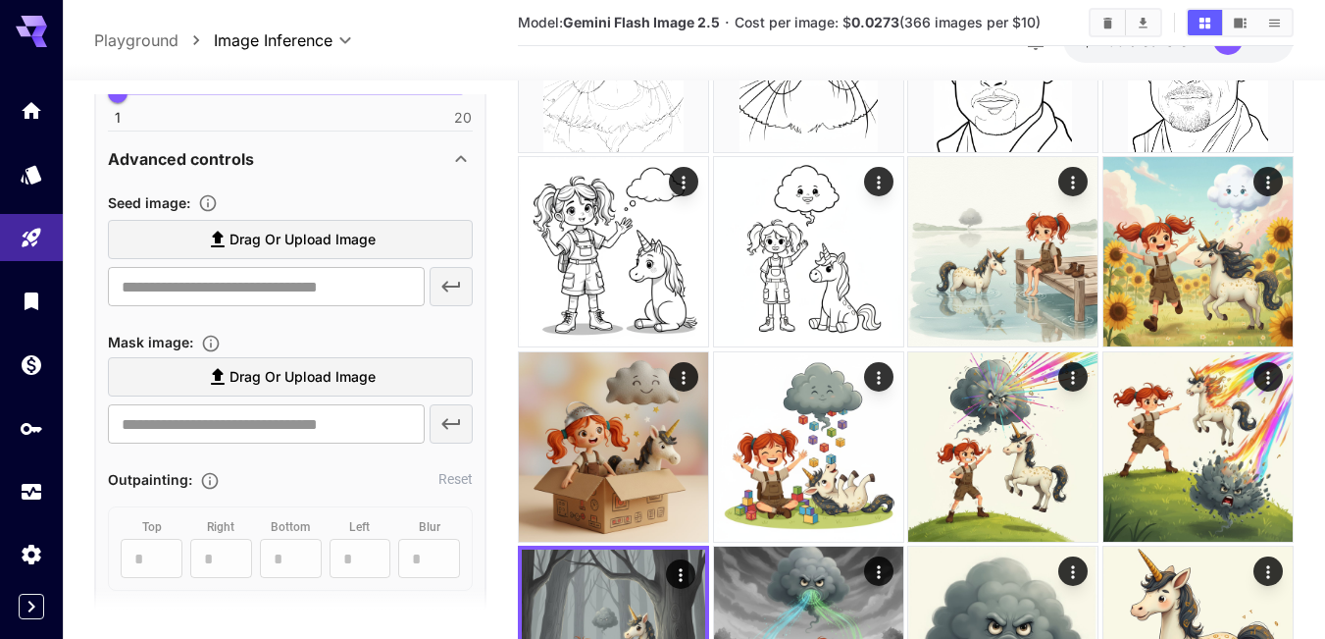
click at [279, 237] on span "Drag or upload image" at bounding box center [303, 240] width 146 height 25
click at [0, 0] on input "Drag or upload image" at bounding box center [0, 0] width 0 height 0
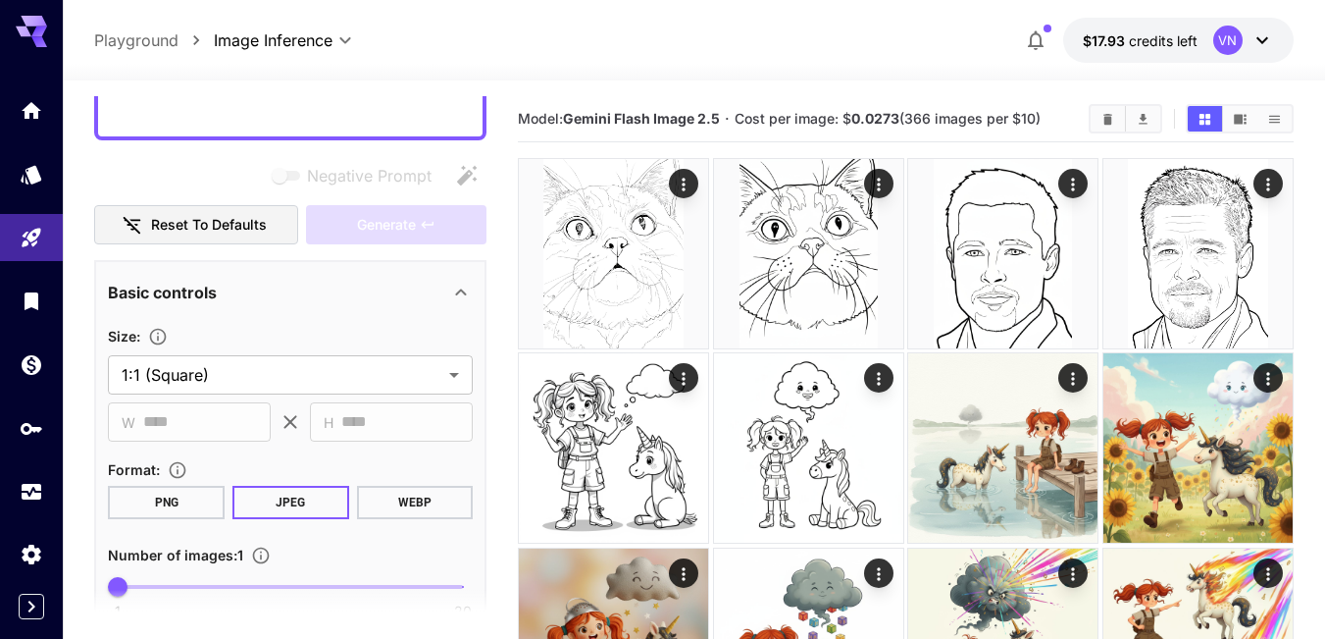
scroll to position [0, 0]
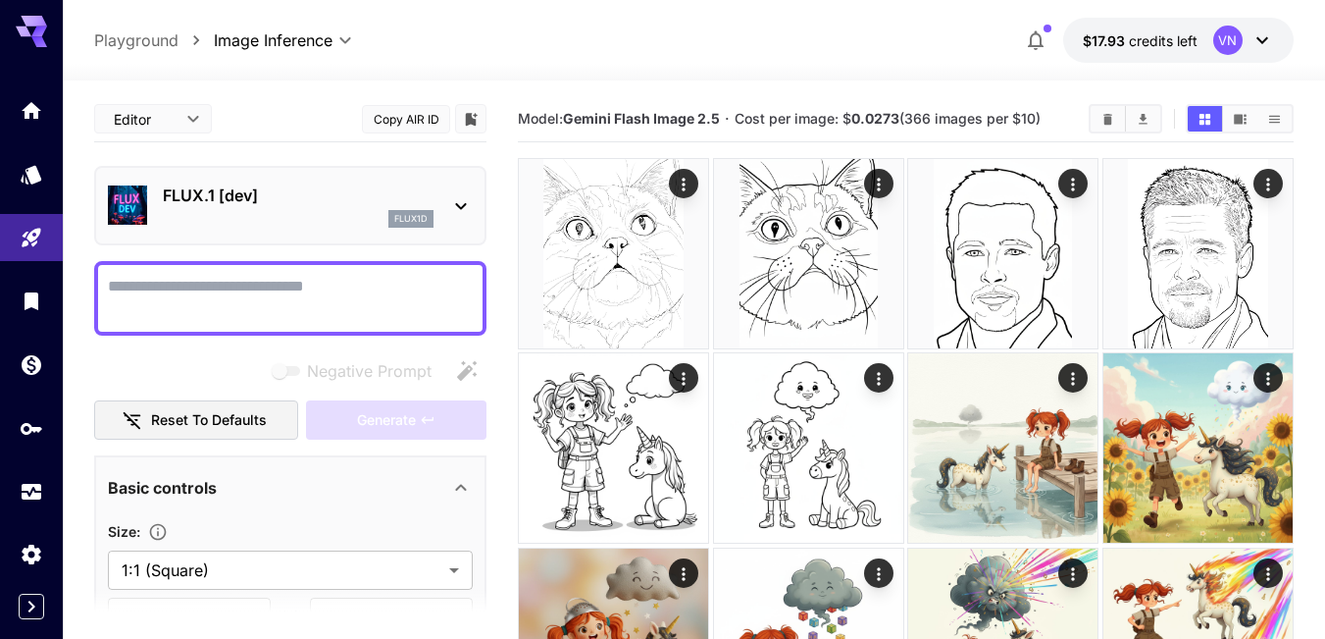
click at [460, 200] on icon at bounding box center [461, 206] width 24 height 24
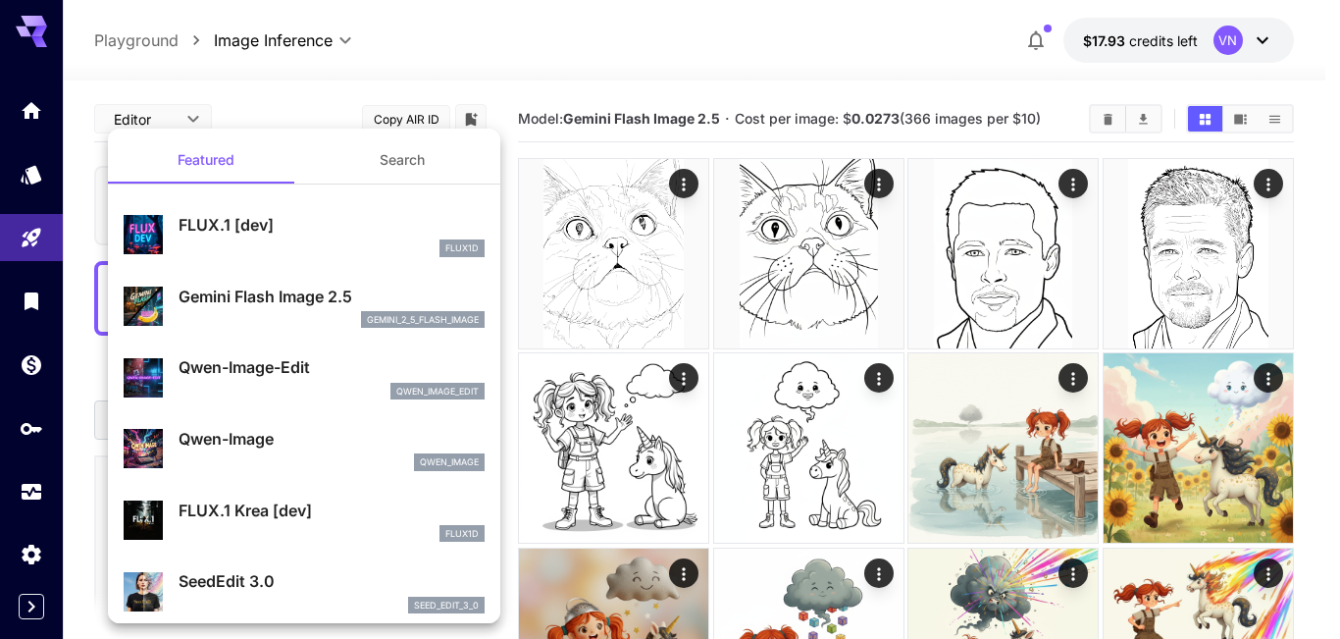
click at [224, 298] on p "Gemini Flash Image 2.5" at bounding box center [332, 296] width 306 height 24
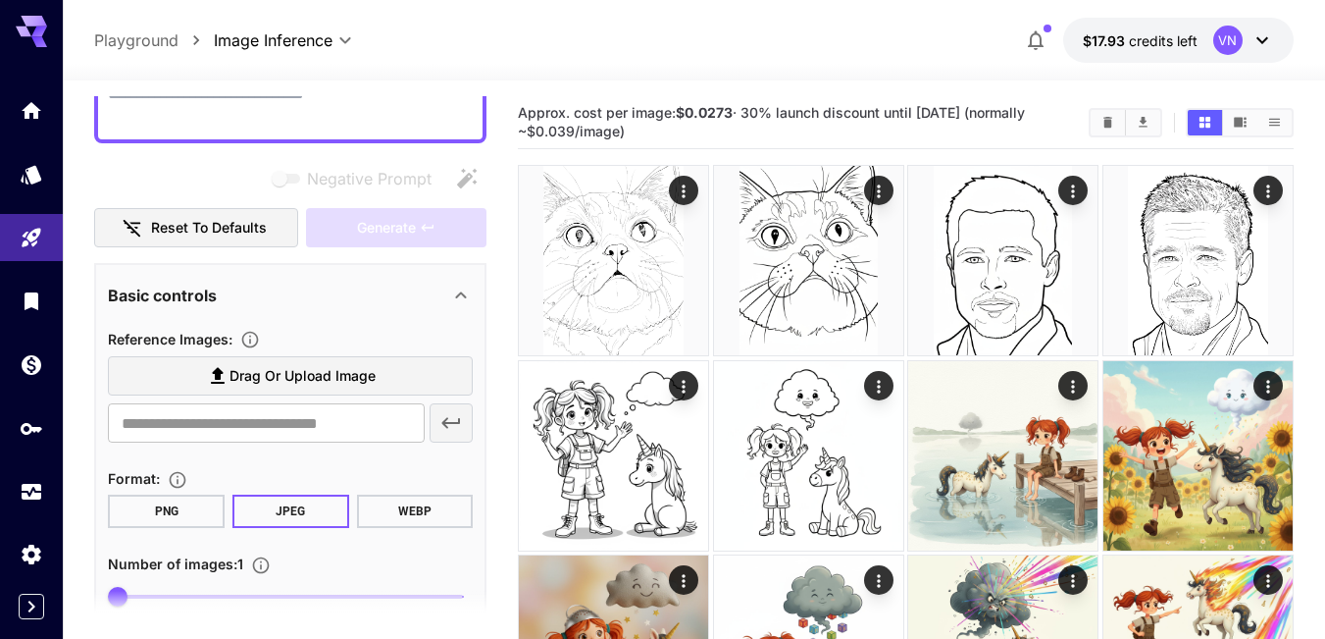
scroll to position [160, 0]
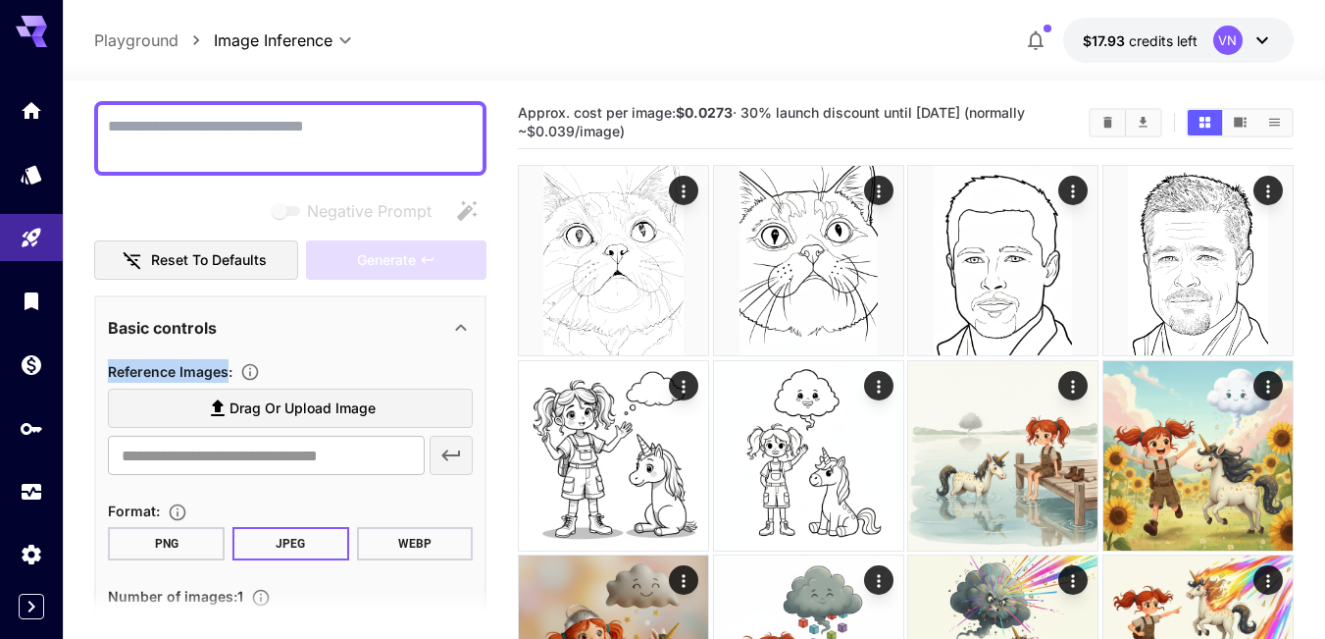
drag, startPoint x: 111, startPoint y: 371, endPoint x: 230, endPoint y: 368, distance: 118.7
click at [230, 368] on span "Reference Images :" at bounding box center [170, 371] width 125 height 17
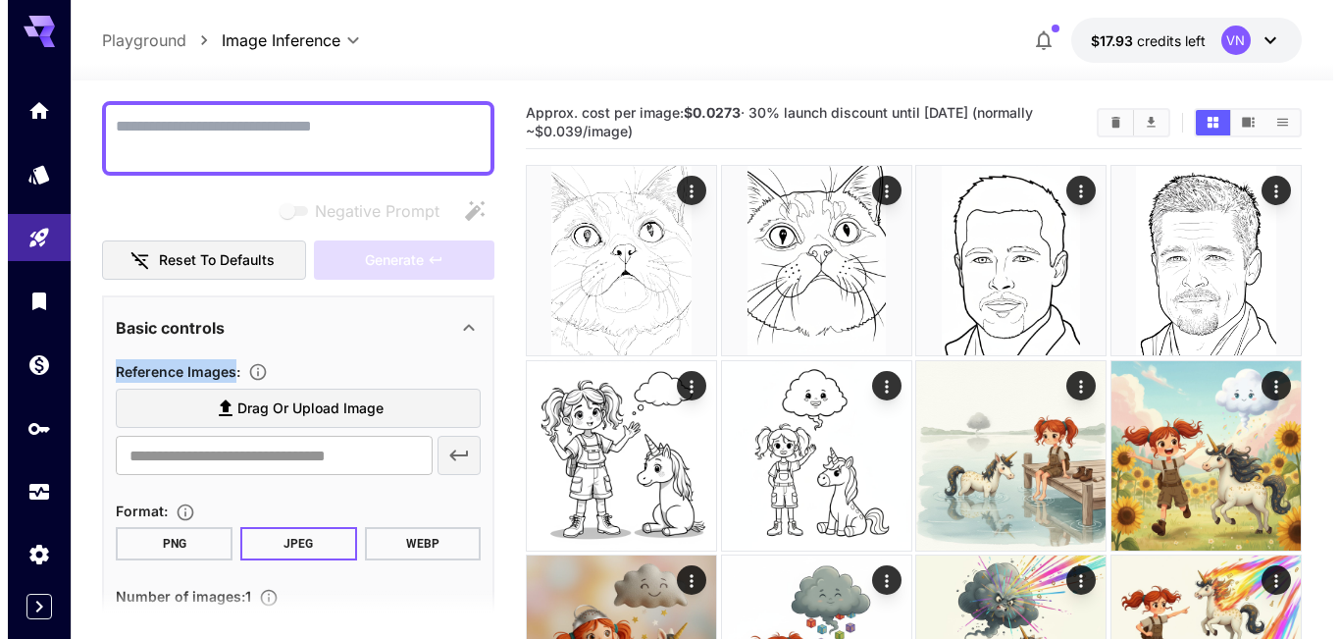
scroll to position [0, 0]
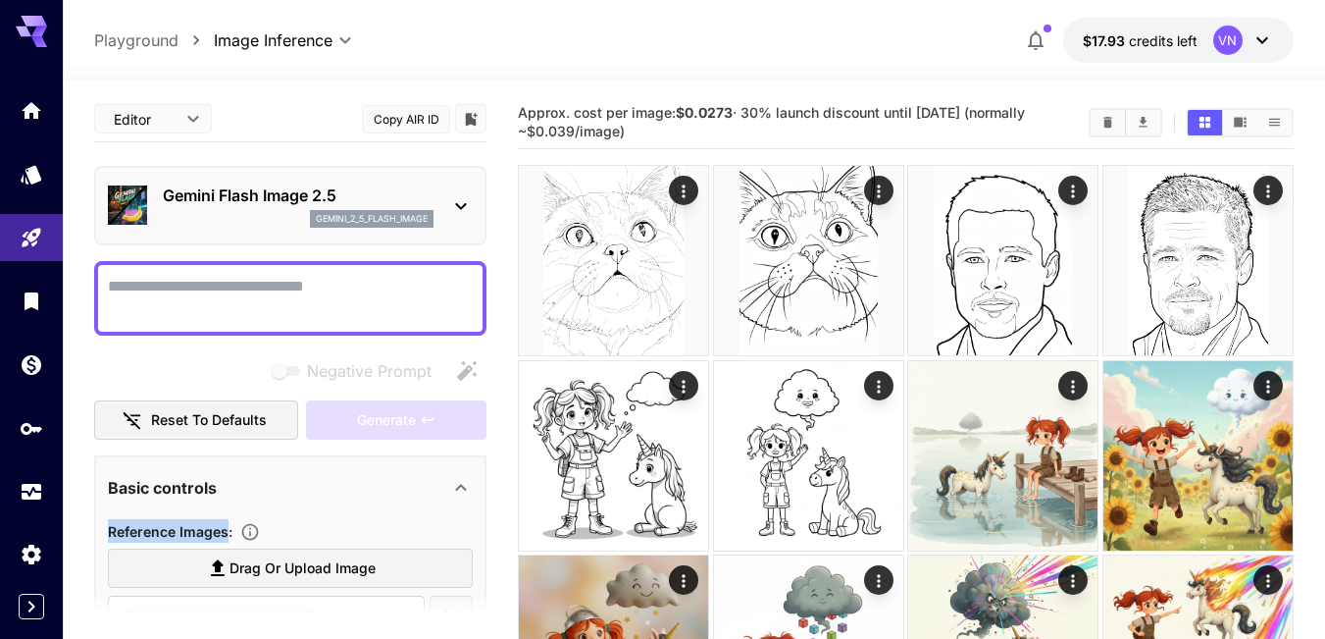
click at [459, 204] on icon at bounding box center [461, 206] width 24 height 24
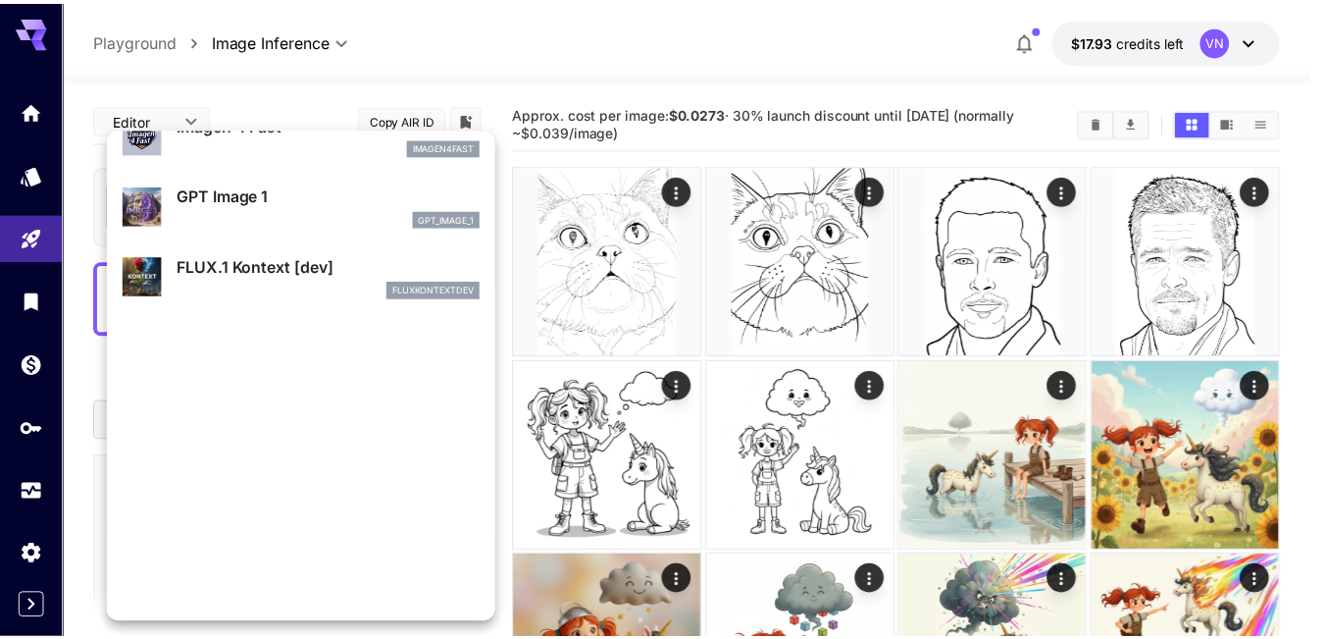
scroll to position [1177, 0]
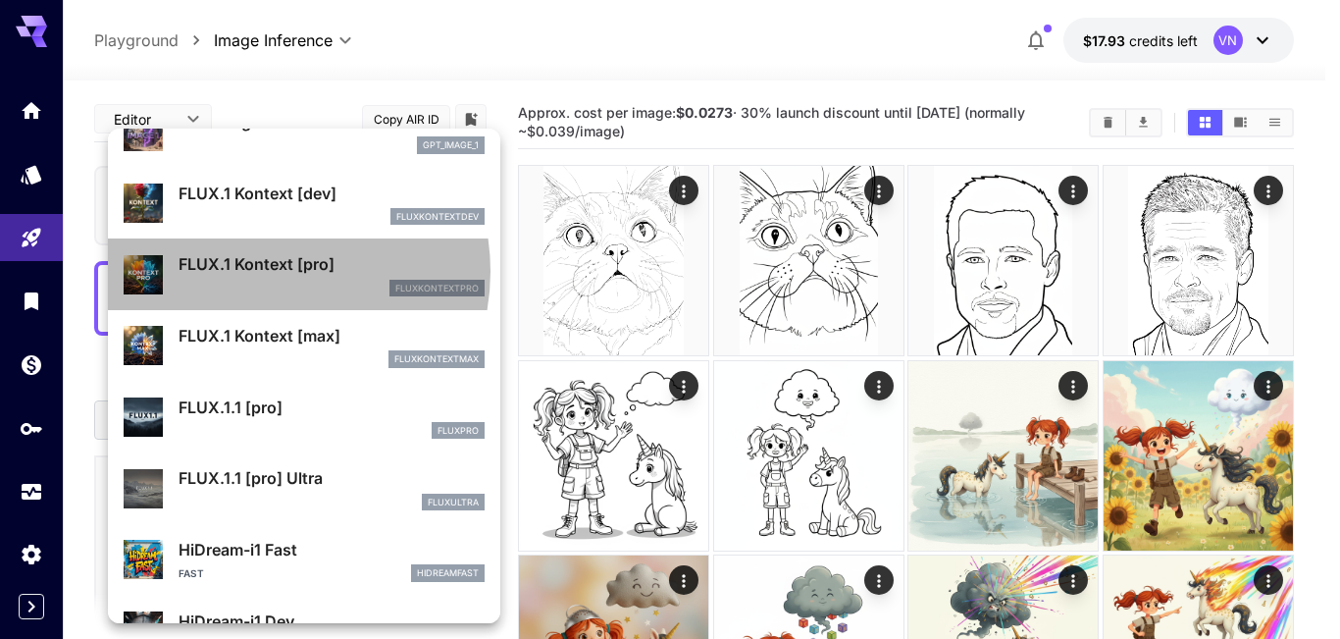
click at [260, 271] on p "FLUX.1 Kontext [pro]" at bounding box center [332, 264] width 306 height 24
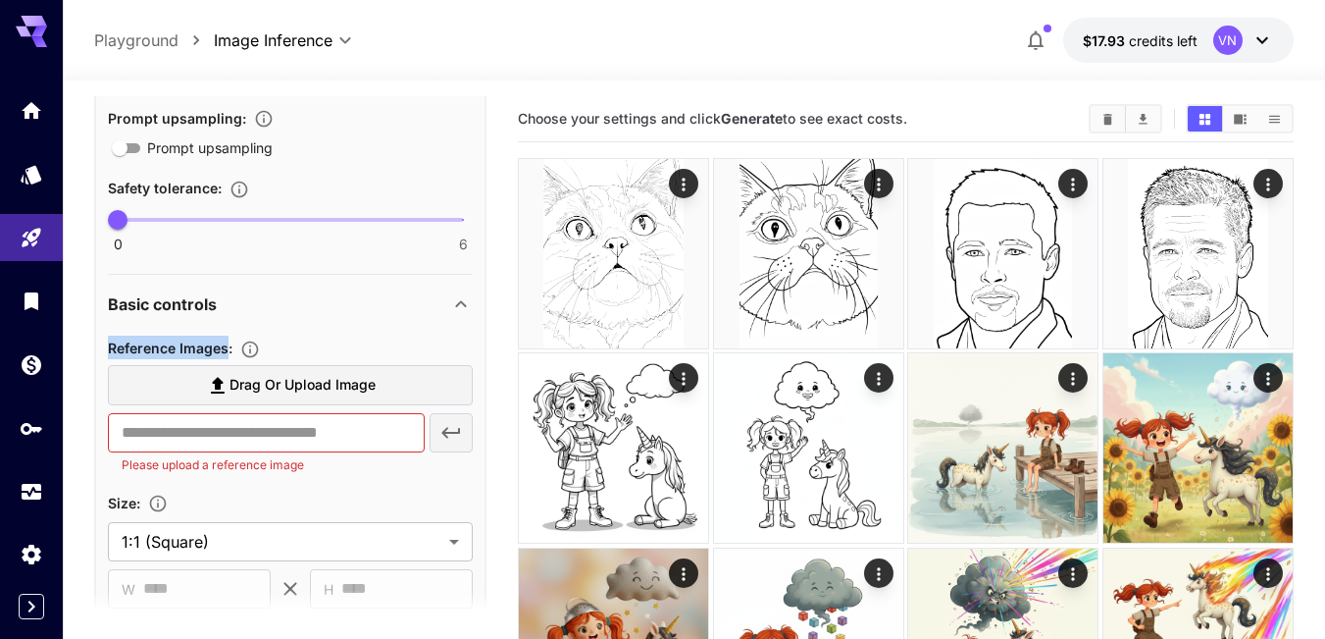
scroll to position [490, 0]
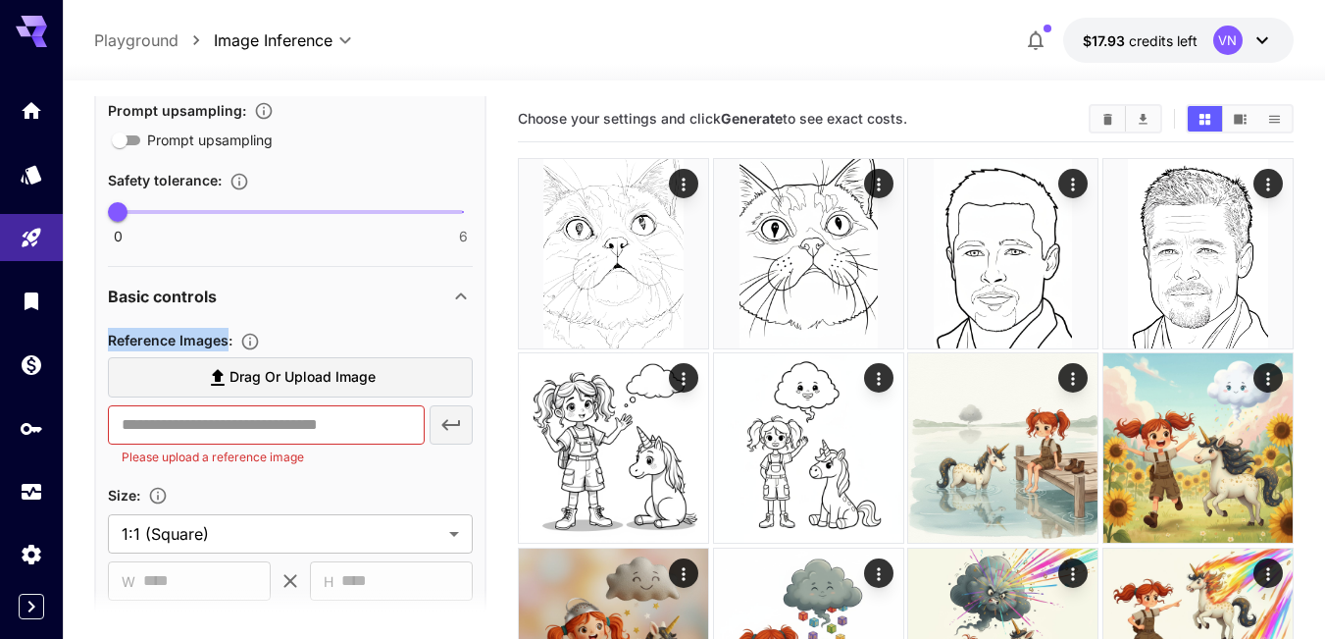
click at [136, 333] on span "Reference Images :" at bounding box center [170, 340] width 125 height 17
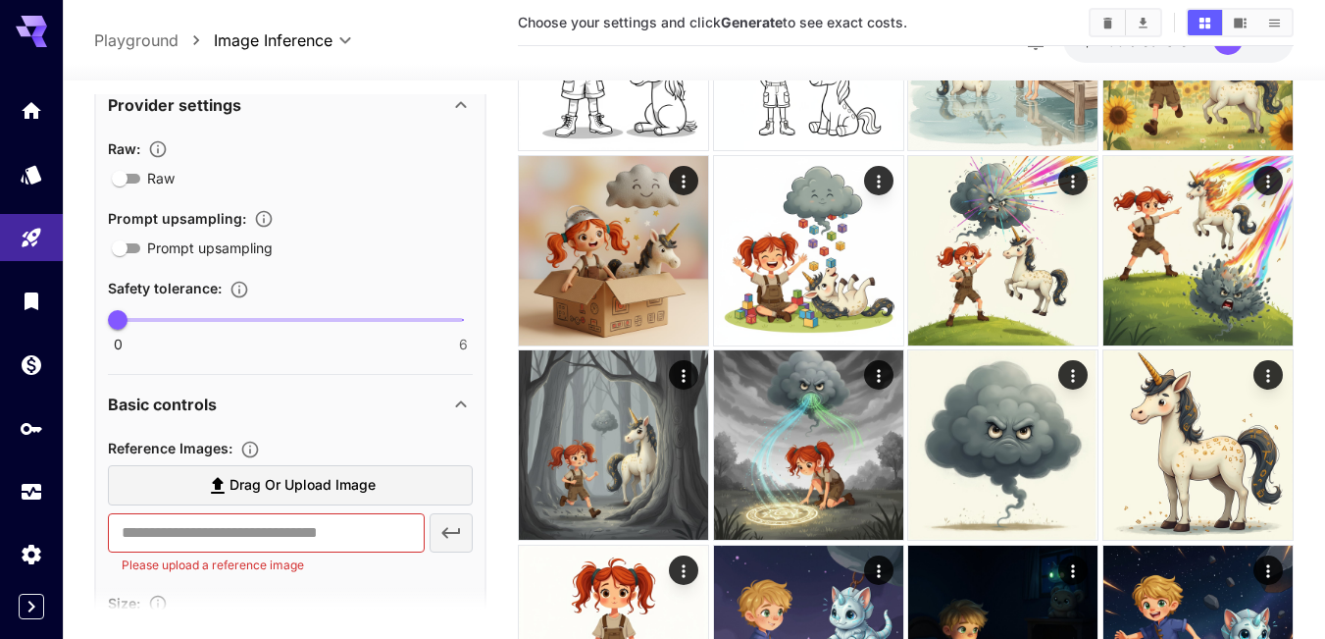
scroll to position [509, 0]
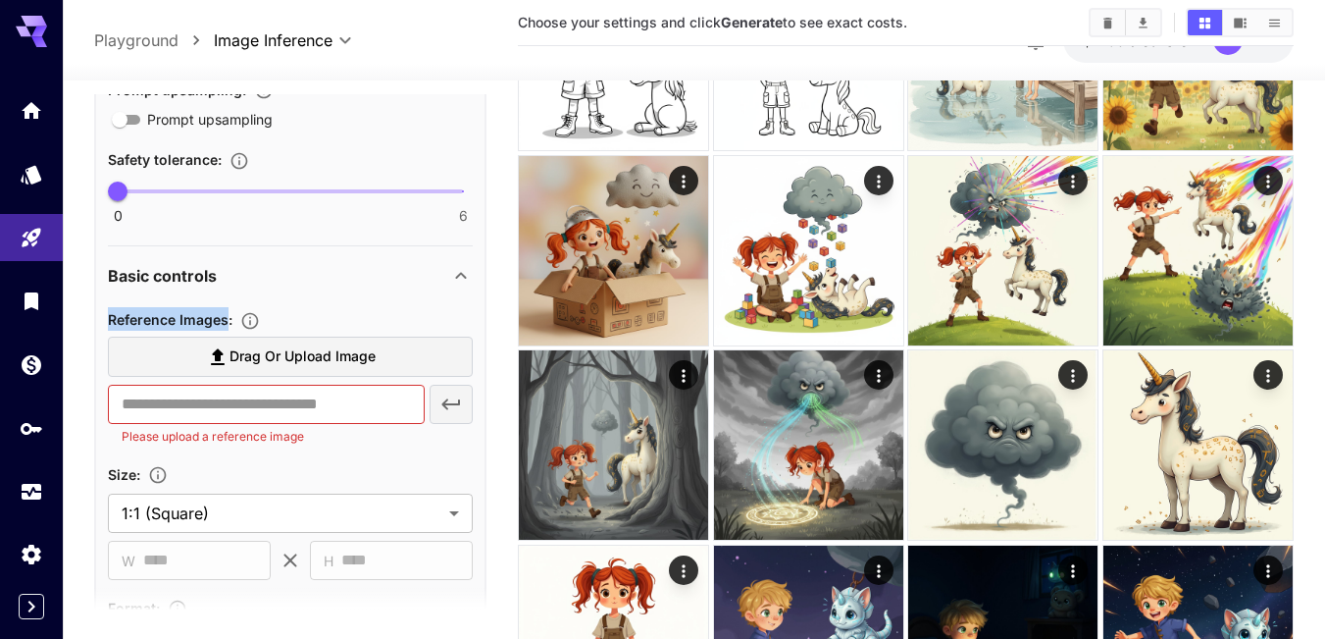
drag, startPoint x: 109, startPoint y: 316, endPoint x: 226, endPoint y: 319, distance: 116.8
click at [226, 319] on span "Reference Images :" at bounding box center [170, 319] width 125 height 17
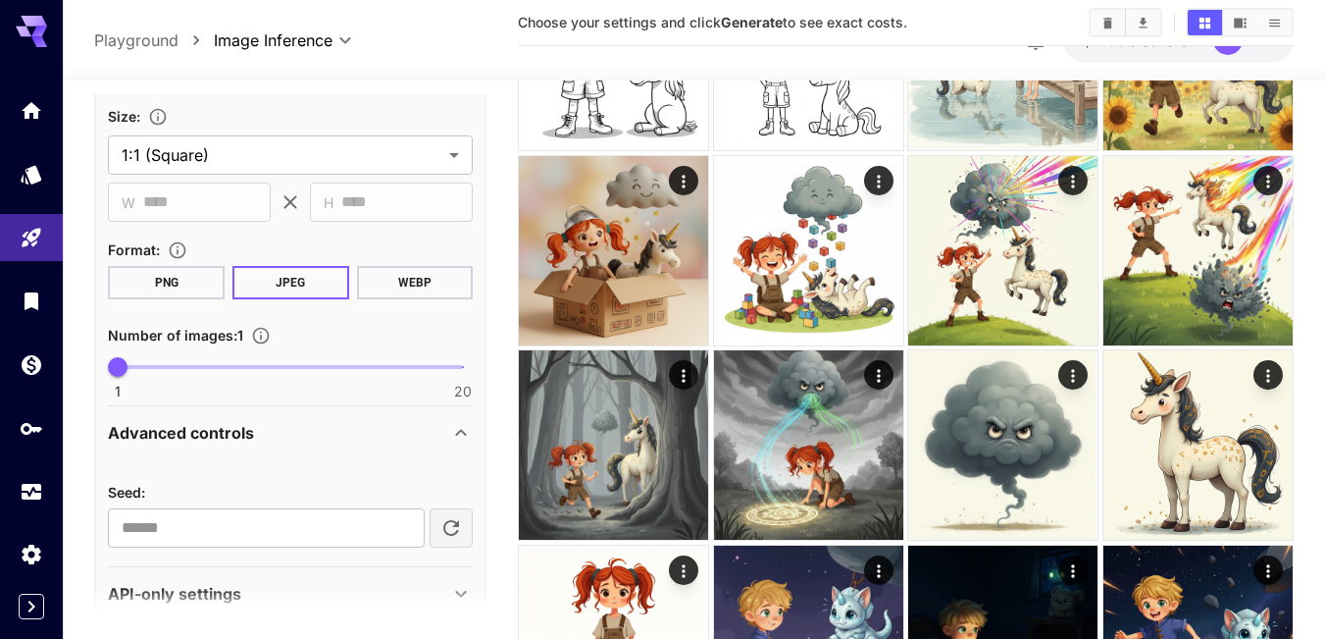
scroll to position [901, 0]
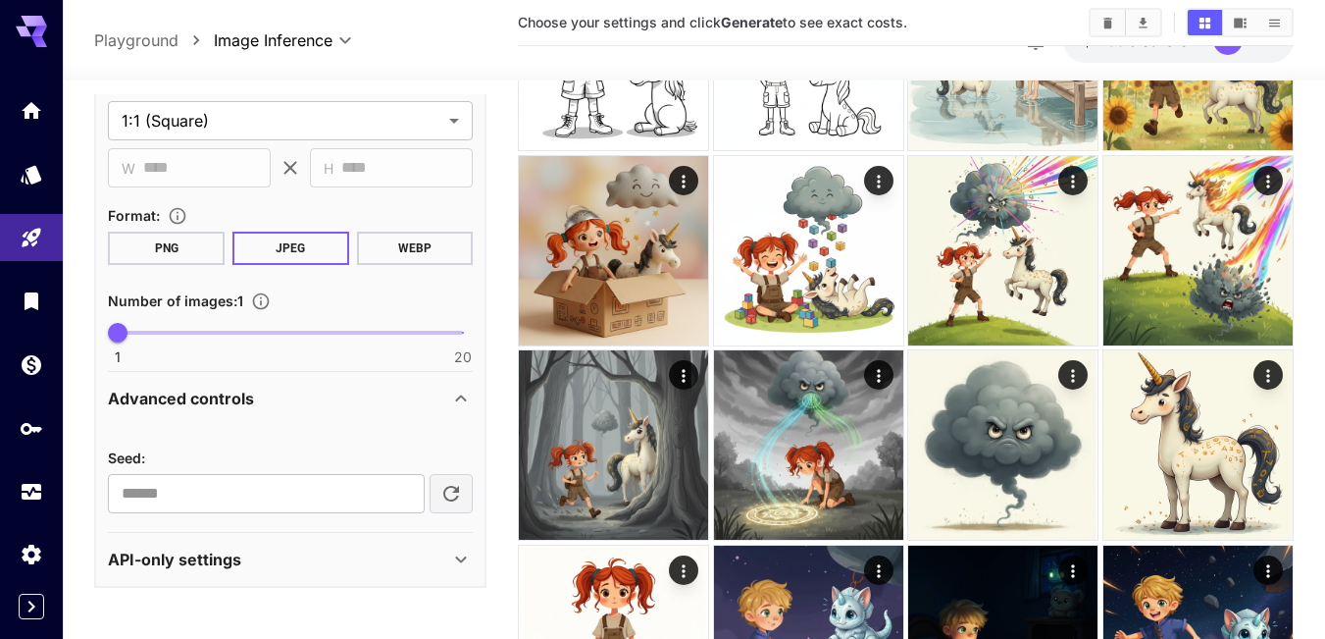
click at [211, 552] on p "API-only settings" at bounding box center [174, 559] width 133 height 24
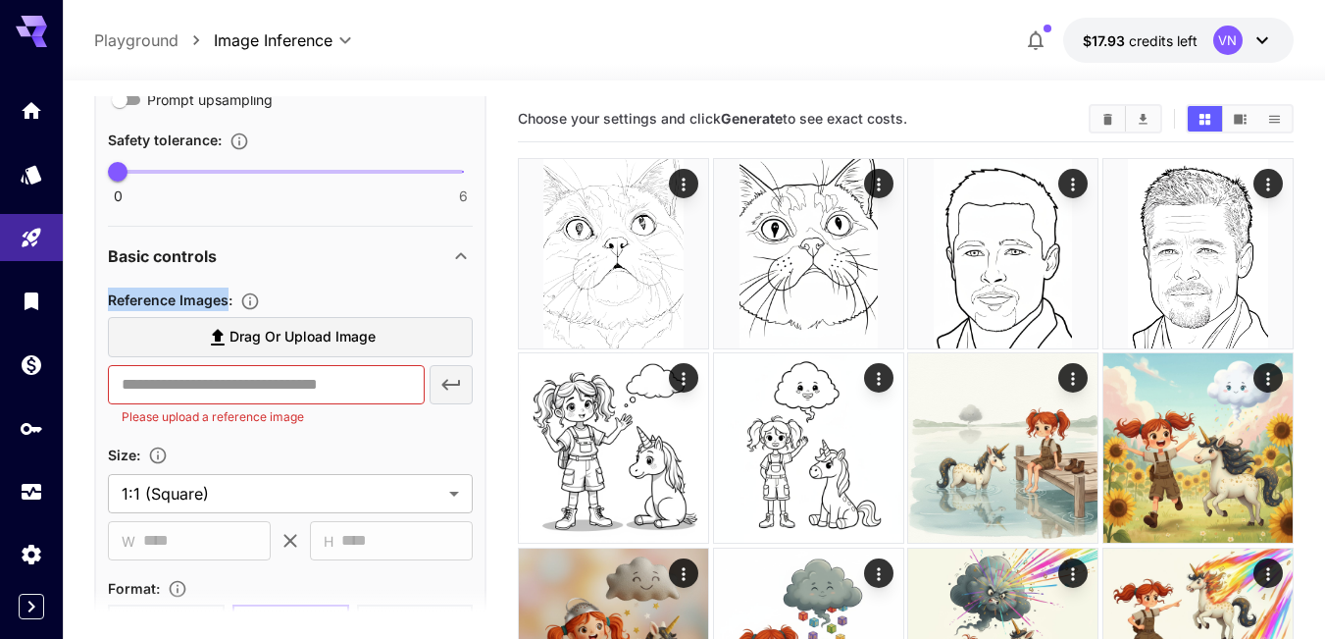
scroll to position [509, 0]
